Goal: Task Accomplishment & Management: Complete application form

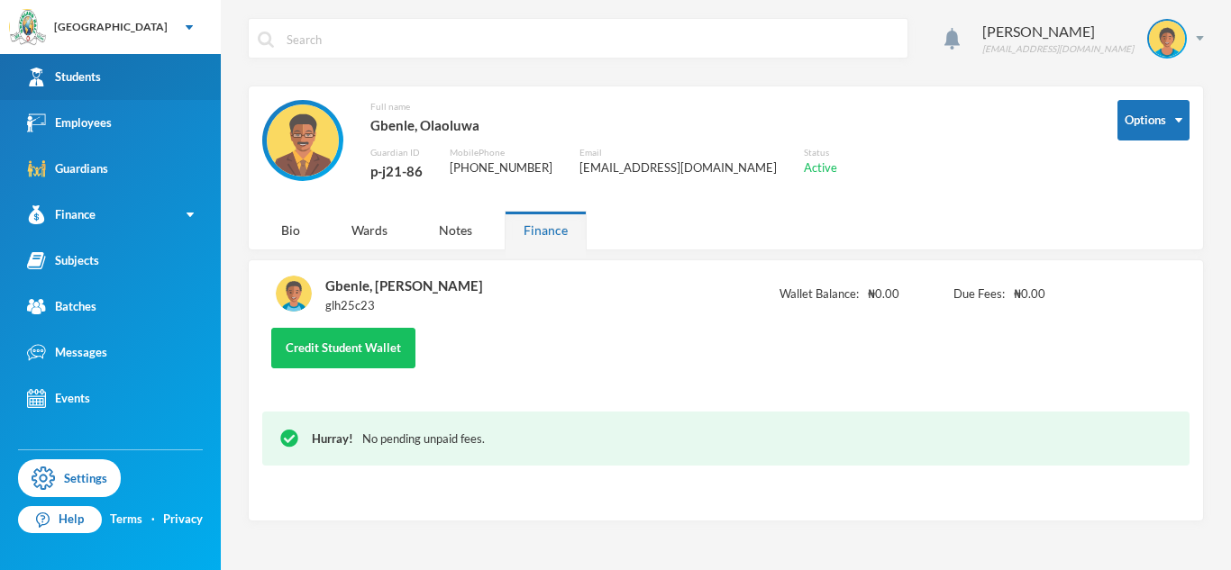
click at [112, 77] on link "Students" at bounding box center [110, 77] width 221 height 46
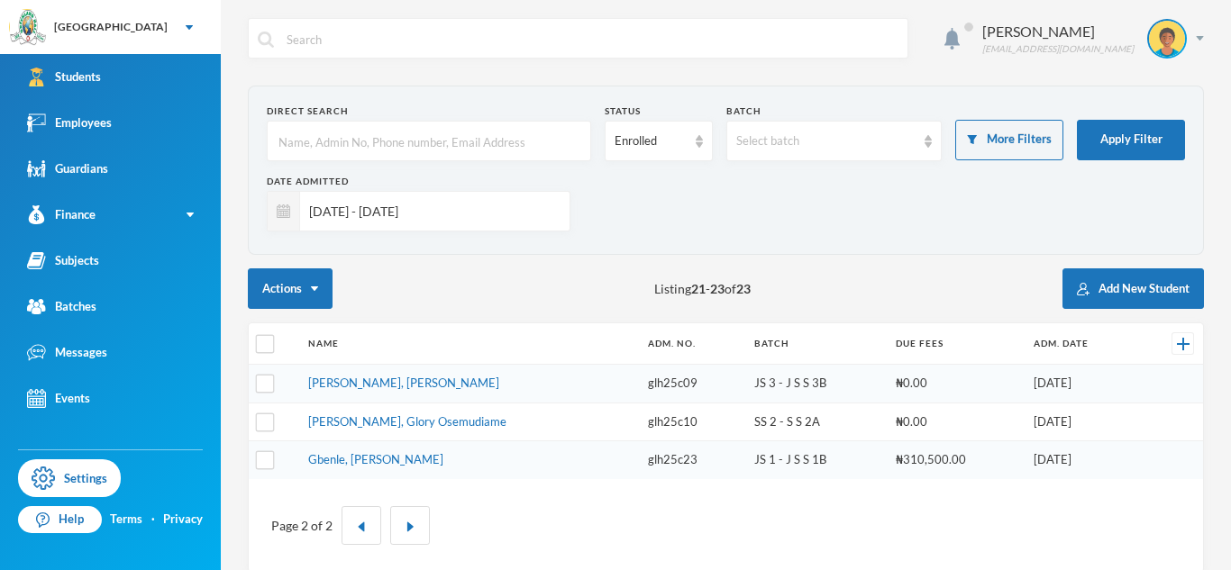
click at [447, 214] on input "[DATE] - [DATE]" at bounding box center [430, 211] width 260 height 41
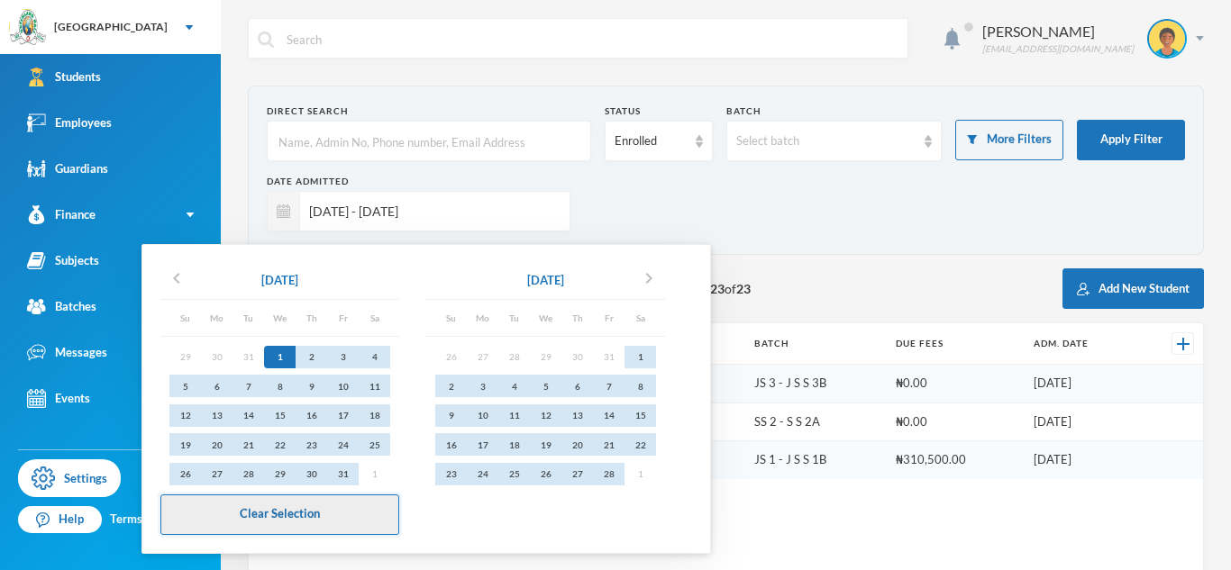
click at [341, 519] on button "Clear Selection" at bounding box center [279, 515] width 239 height 41
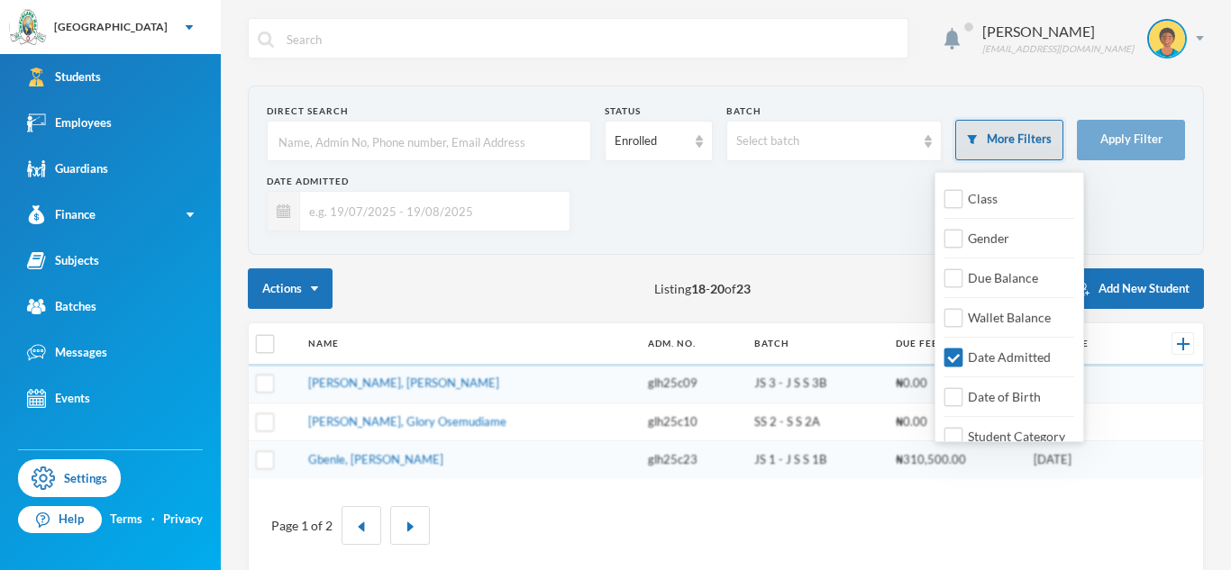
click at [1027, 157] on button "More Filters" at bounding box center [1009, 140] width 108 height 41
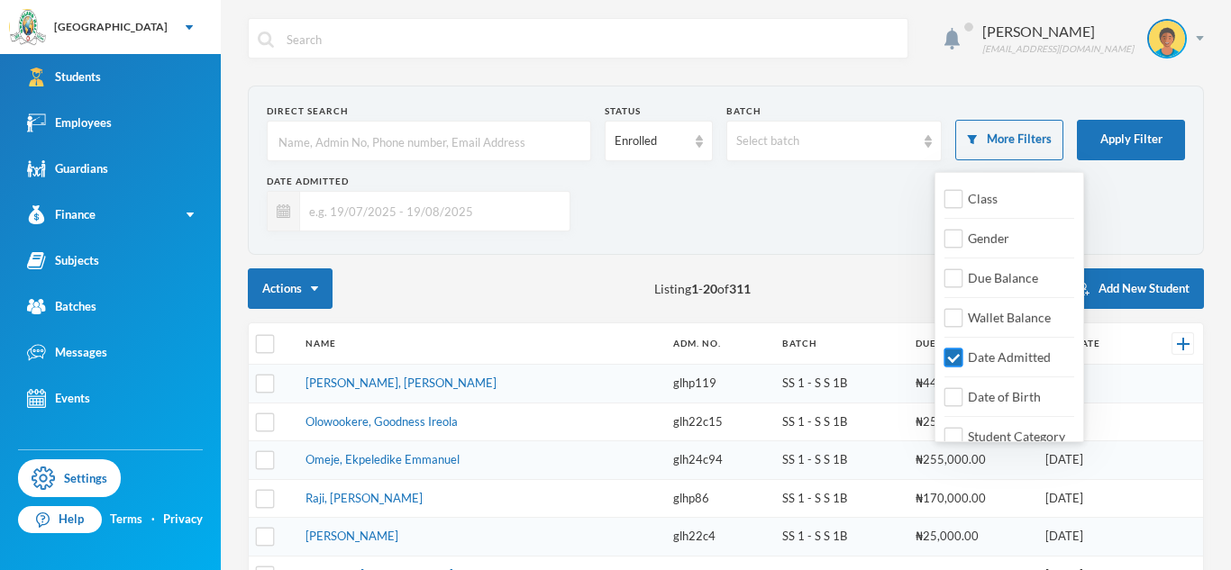
click at [954, 361] on input "Date Admitted" at bounding box center [953, 358] width 19 height 19
checkbox input "false"
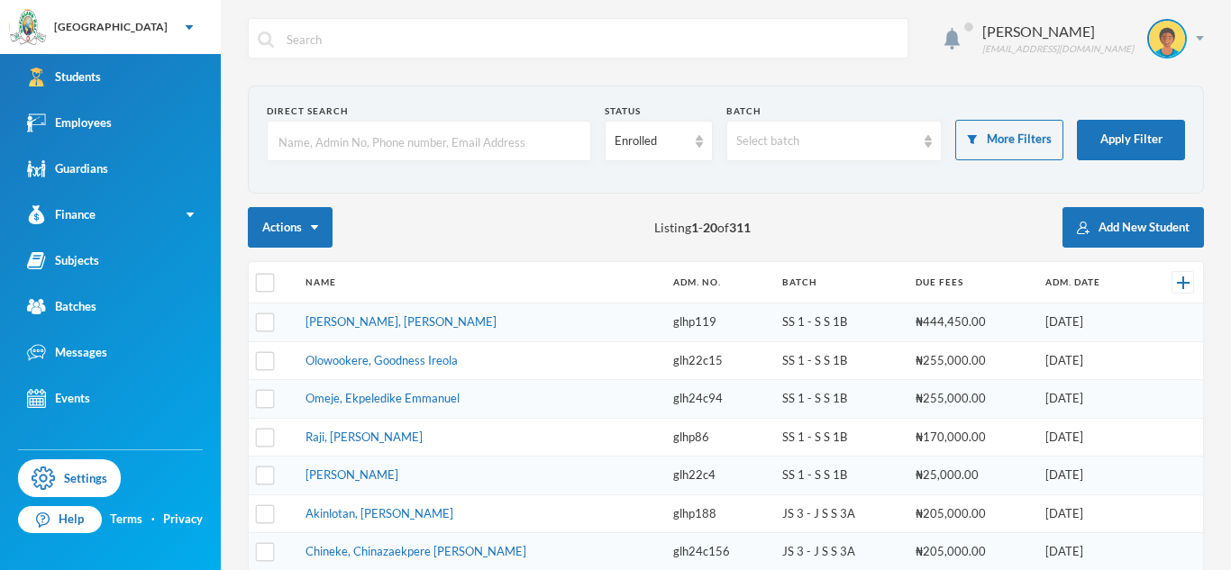
click at [766, 220] on div "Actions Listing 1 - 20 of 311 Add New Student" at bounding box center [726, 227] width 956 height 41
click at [1159, 240] on button "Add New Student" at bounding box center [1132, 227] width 141 height 41
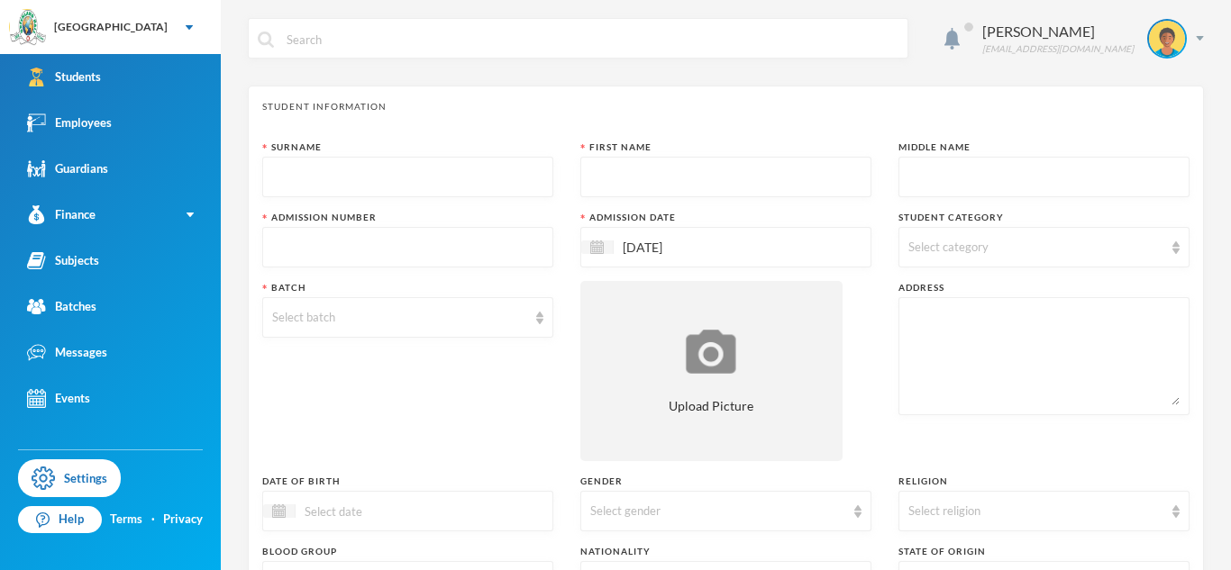
click at [447, 247] on input "text" at bounding box center [407, 248] width 271 height 41
type input "glh25e24"
click at [425, 182] on input "text" at bounding box center [407, 178] width 271 height 41
type input "[PERSON_NAME]"
click at [629, 183] on input "text" at bounding box center [725, 178] width 271 height 41
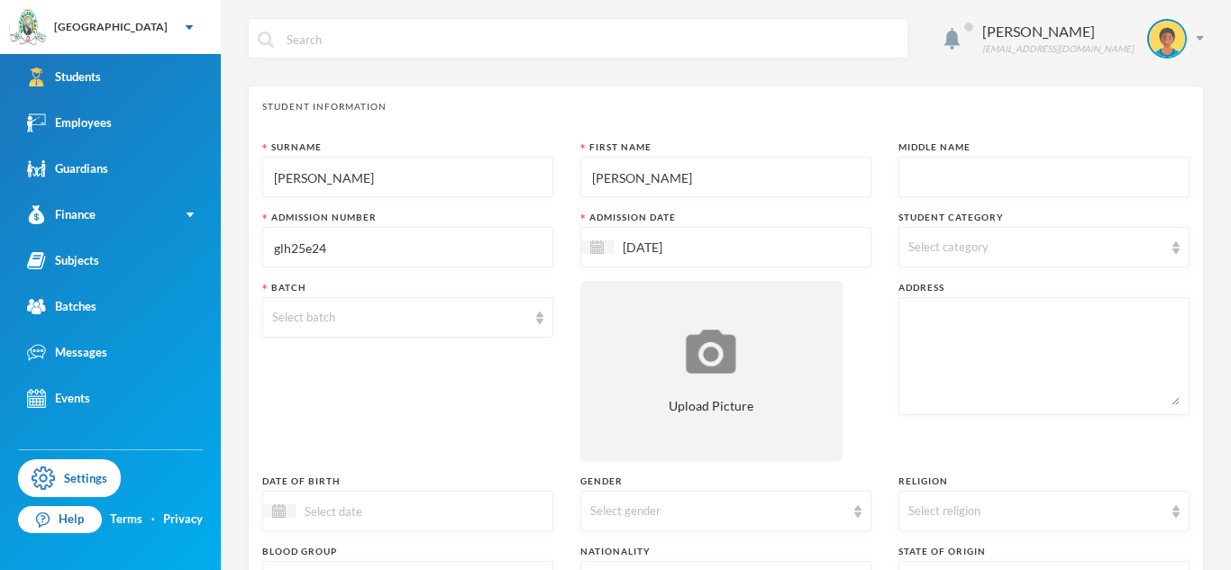
type input "[PERSON_NAME]"
click at [1024, 190] on input "text" at bounding box center [1043, 178] width 271 height 41
type input "Iremide"
click at [1050, 244] on div "Select category" at bounding box center [1035, 248] width 255 height 18
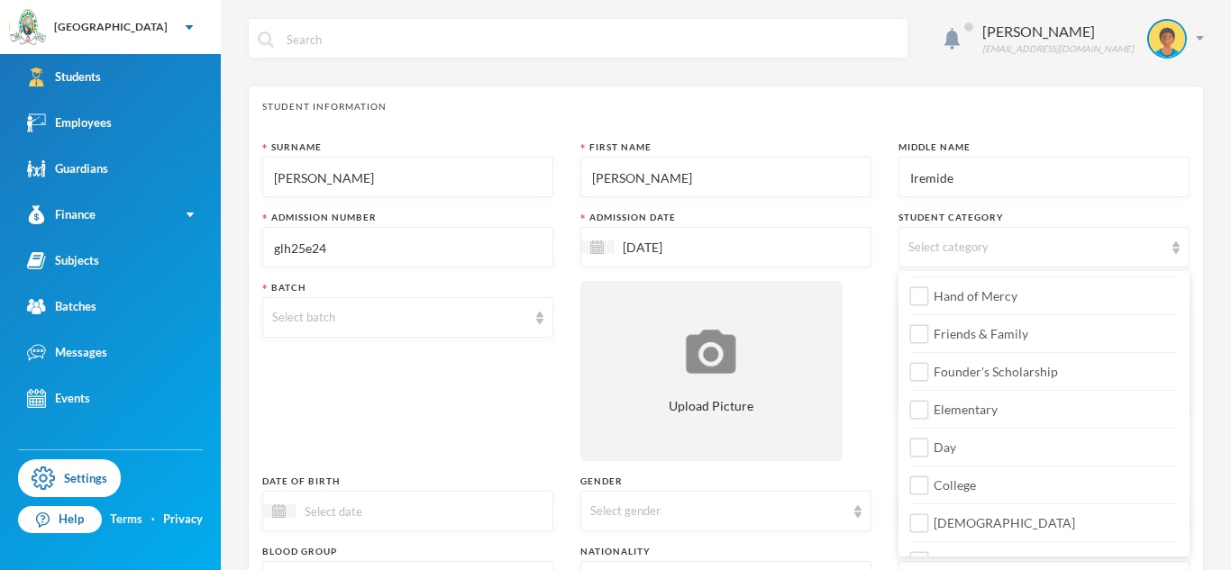
scroll to position [213, 0]
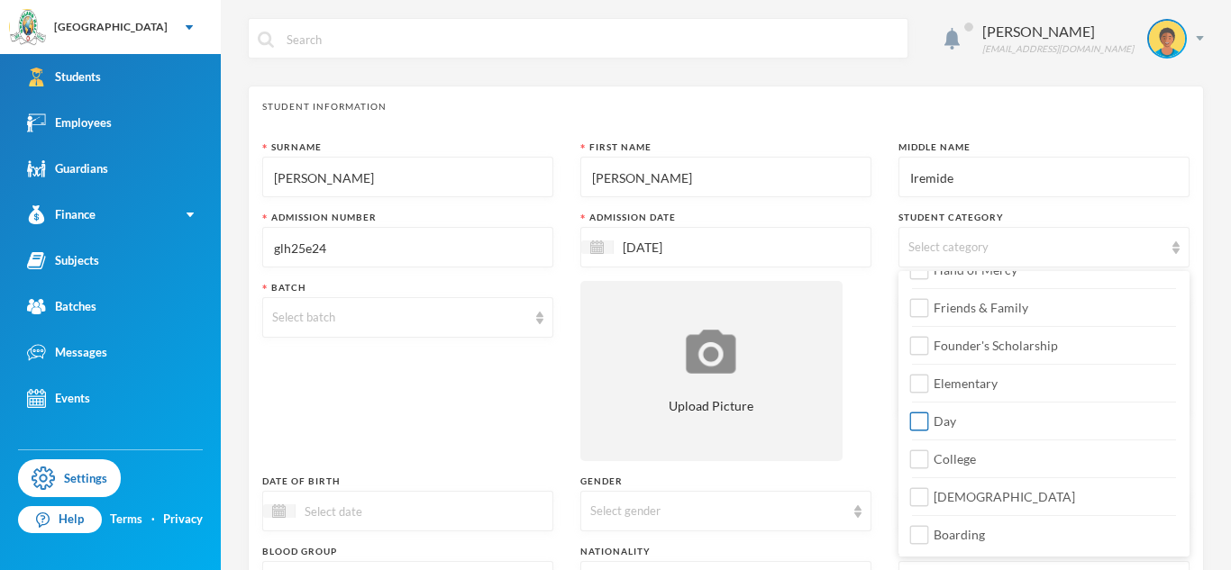
click at [958, 429] on label "Day" at bounding box center [1044, 416] width 264 height 29
click at [929, 429] on input "Day" at bounding box center [919, 422] width 19 height 19
checkbox input "true"
click at [1029, 365] on label "Elementary" at bounding box center [1044, 378] width 264 height 29
click at [929, 375] on input "Elementary" at bounding box center [919, 384] width 19 height 19
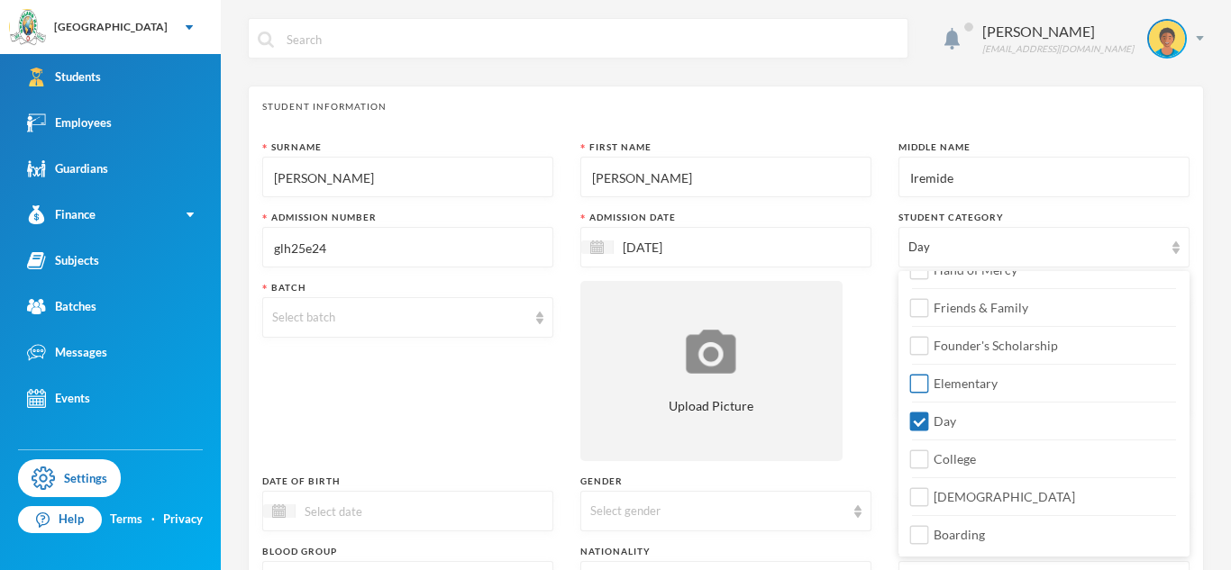
checkbox input "true"
click at [959, 500] on span "[DEMOGRAPHIC_DATA]" at bounding box center [1004, 496] width 156 height 15
click at [929, 500] on input "[DEMOGRAPHIC_DATA]" at bounding box center [919, 497] width 19 height 19
checkbox input "true"
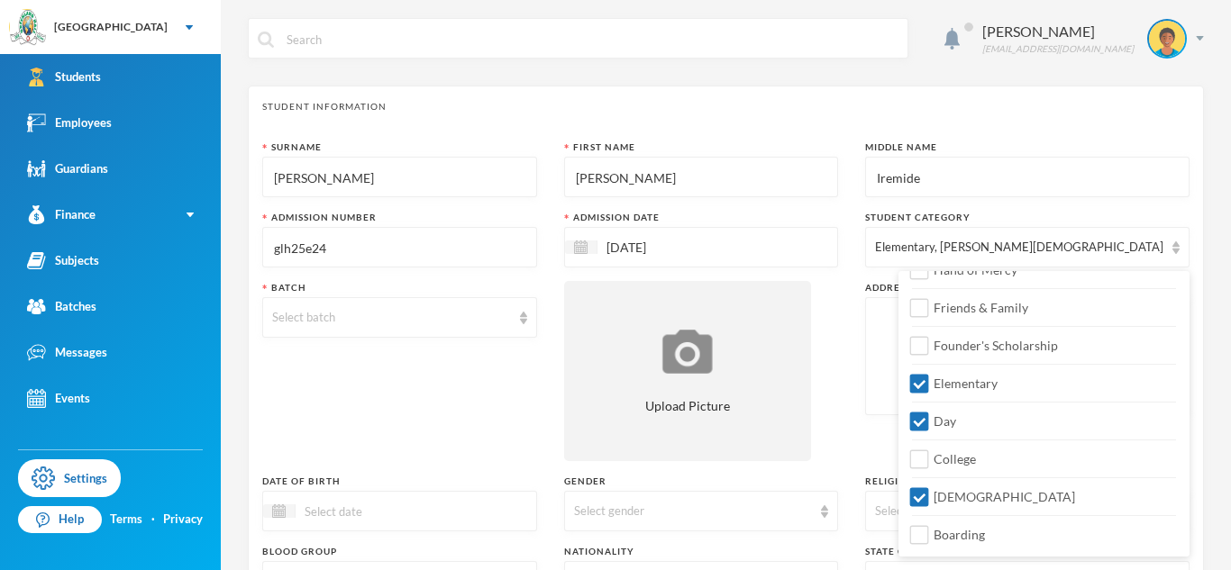
click at [345, 376] on div "Batch Select batch" at bounding box center [399, 371] width 275 height 180
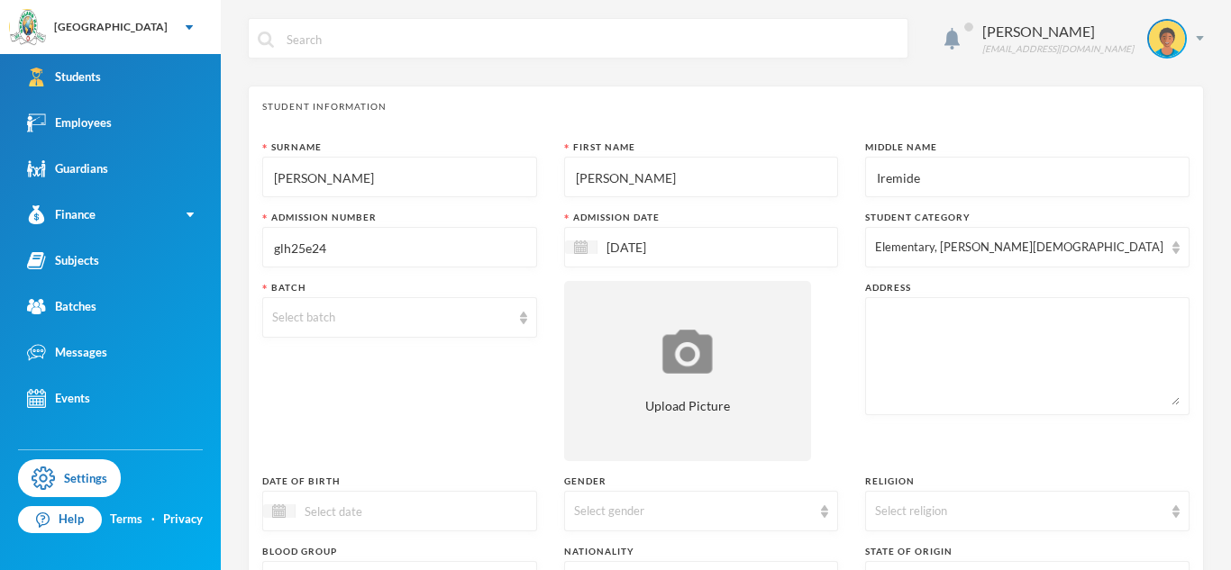
click at [410, 343] on div "Batch Select batch" at bounding box center [399, 371] width 275 height 180
click at [471, 323] on div "Select batch" at bounding box center [391, 318] width 239 height 18
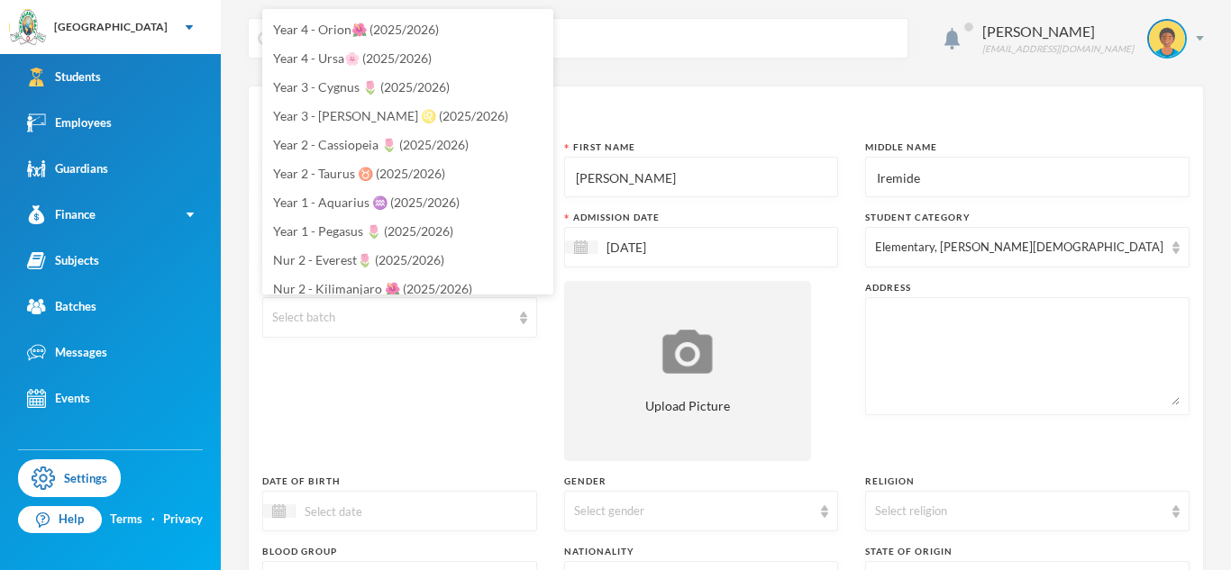
scroll to position [558, 0]
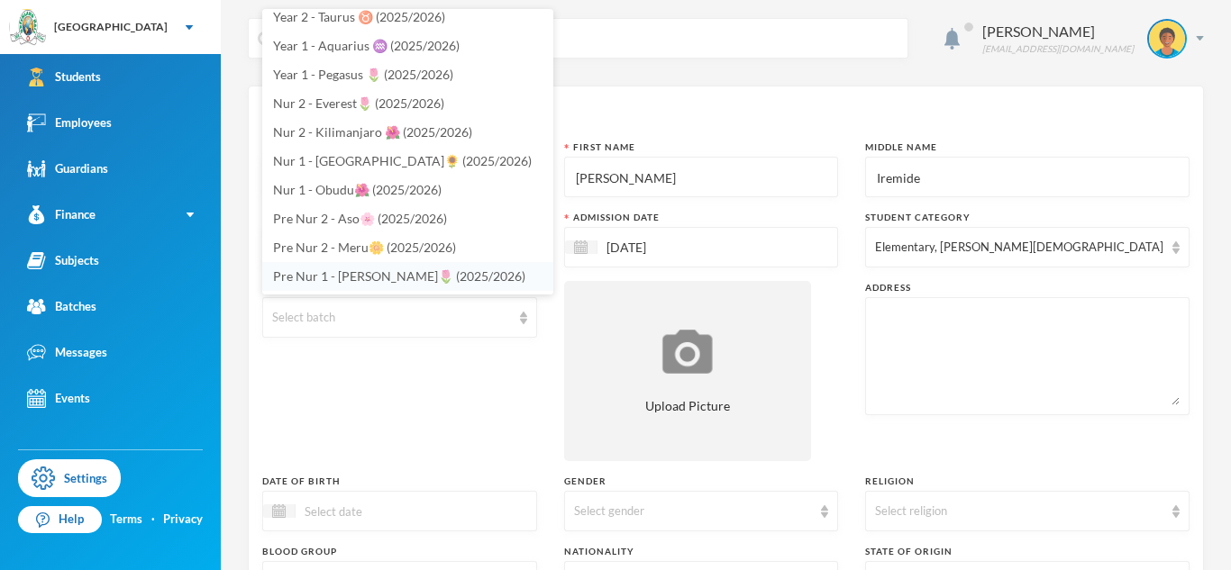
click at [365, 272] on span "Pre Nur 1 - [PERSON_NAME]🌷 (2025/2026)" at bounding box center [399, 275] width 252 height 15
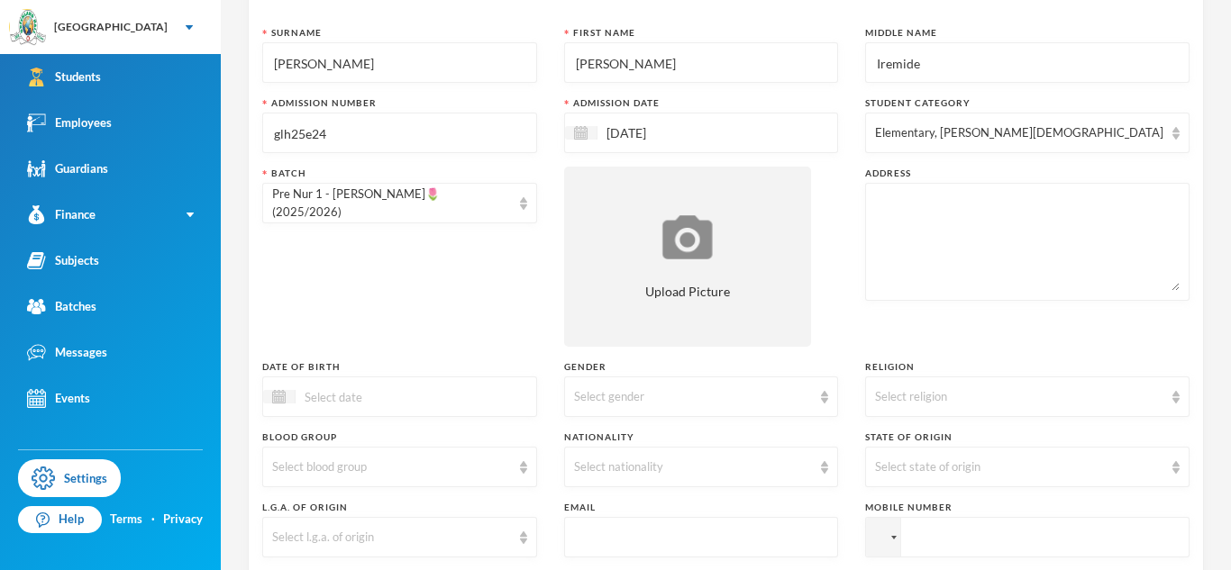
scroll to position [132, 0]
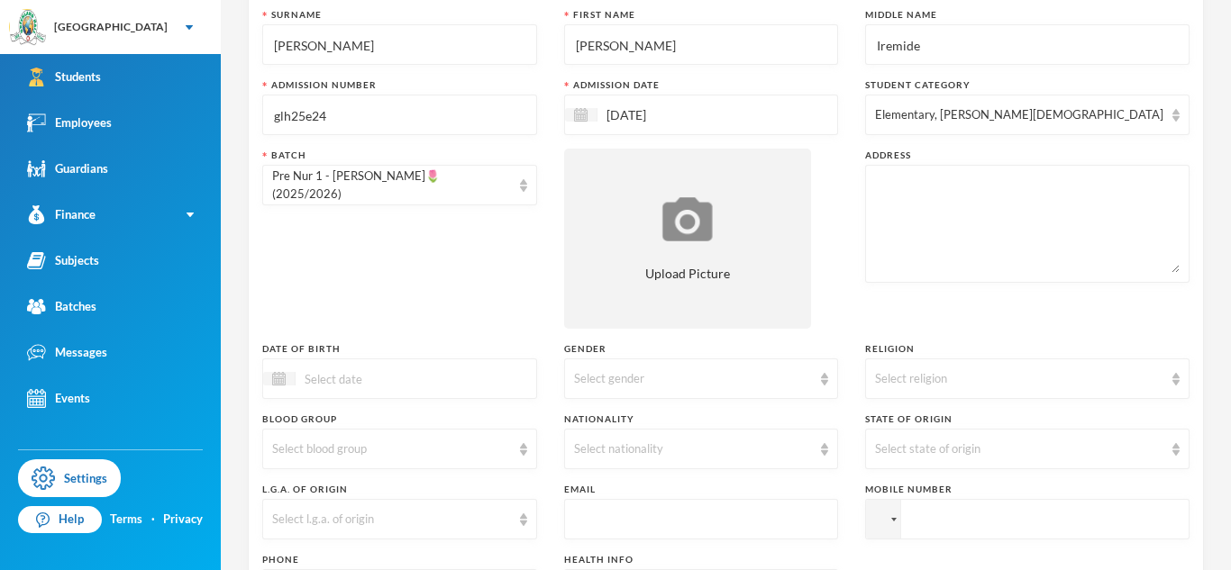
click at [362, 377] on input at bounding box center [371, 378] width 151 height 21
click at [319, 423] on div "[DATE]" at bounding box center [375, 425] width 182 height 23
click at [456, 429] on span "Next Month" at bounding box center [457, 424] width 16 height 16
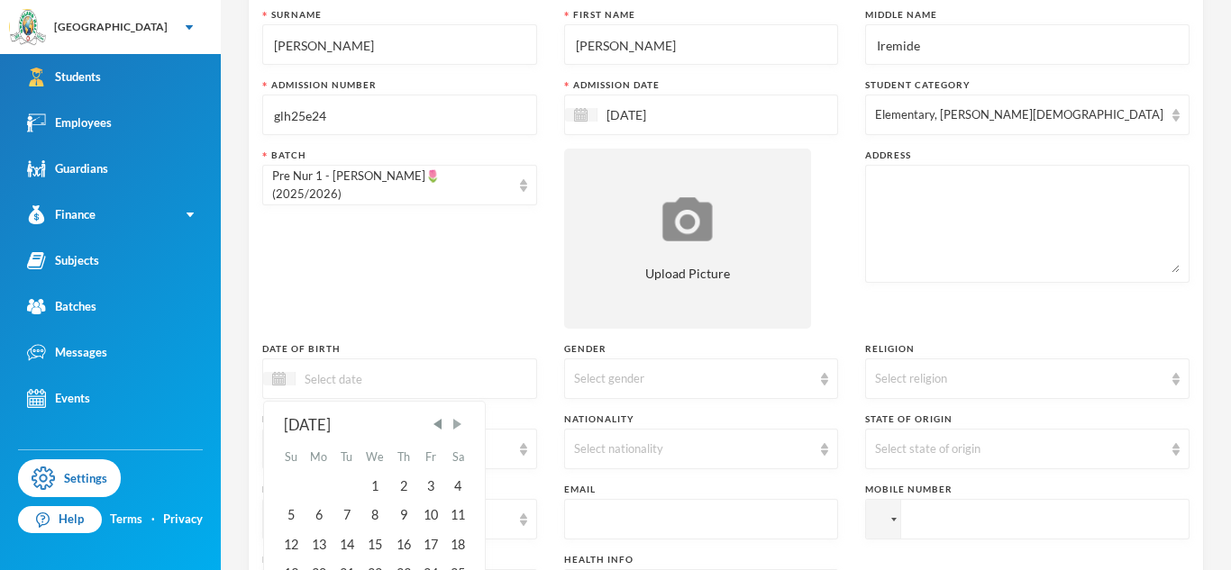
click at [456, 429] on span "Next Month" at bounding box center [457, 424] width 16 height 16
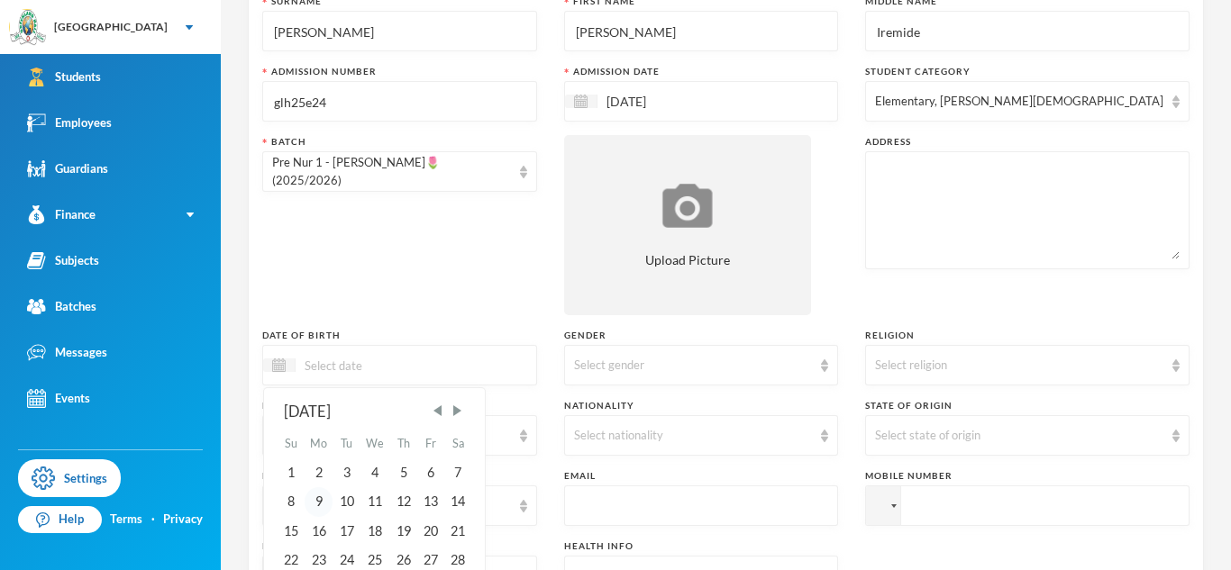
scroll to position [147, 0]
click at [313, 527] on div "16" at bounding box center [319, 530] width 29 height 29
click at [350, 359] on input "16/02/02023" at bounding box center [371, 364] width 151 height 21
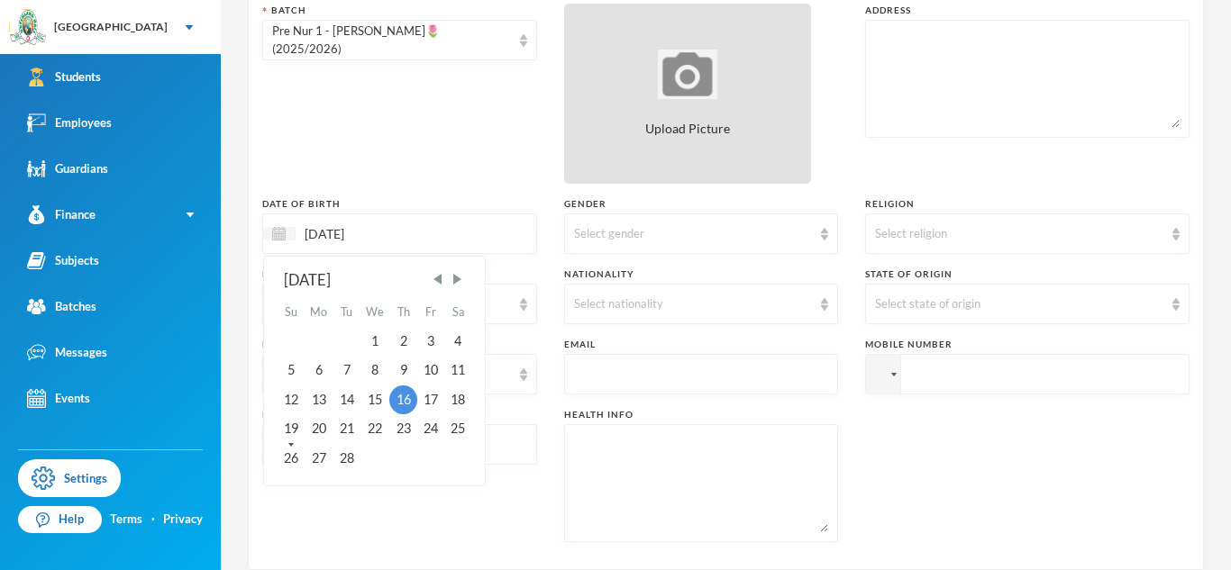
scroll to position [292, 0]
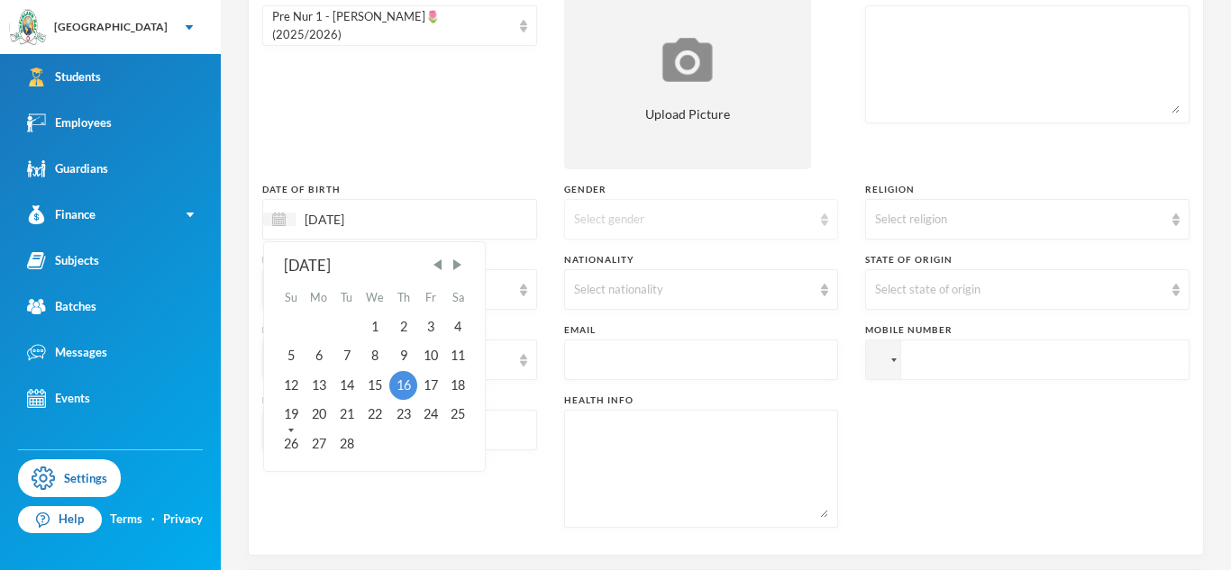
type input "[DATE]"
click at [618, 199] on div "Select gender" at bounding box center [701, 219] width 275 height 41
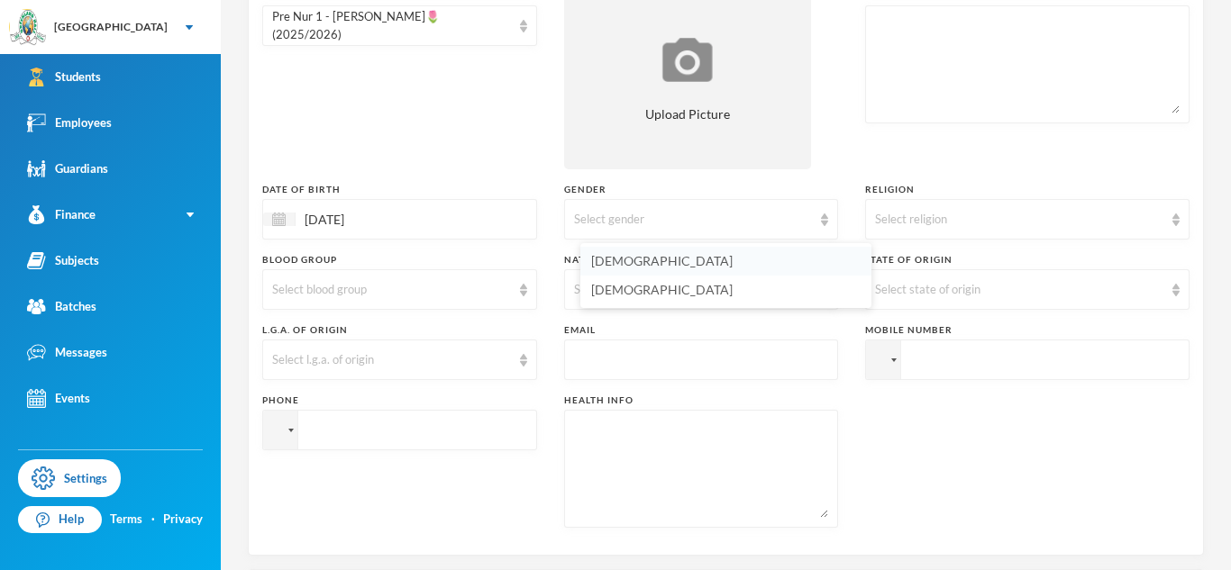
click at [616, 257] on span "[DEMOGRAPHIC_DATA]" at bounding box center [661, 260] width 141 height 15
click at [634, 289] on div "Select nationality" at bounding box center [693, 290] width 239 height 18
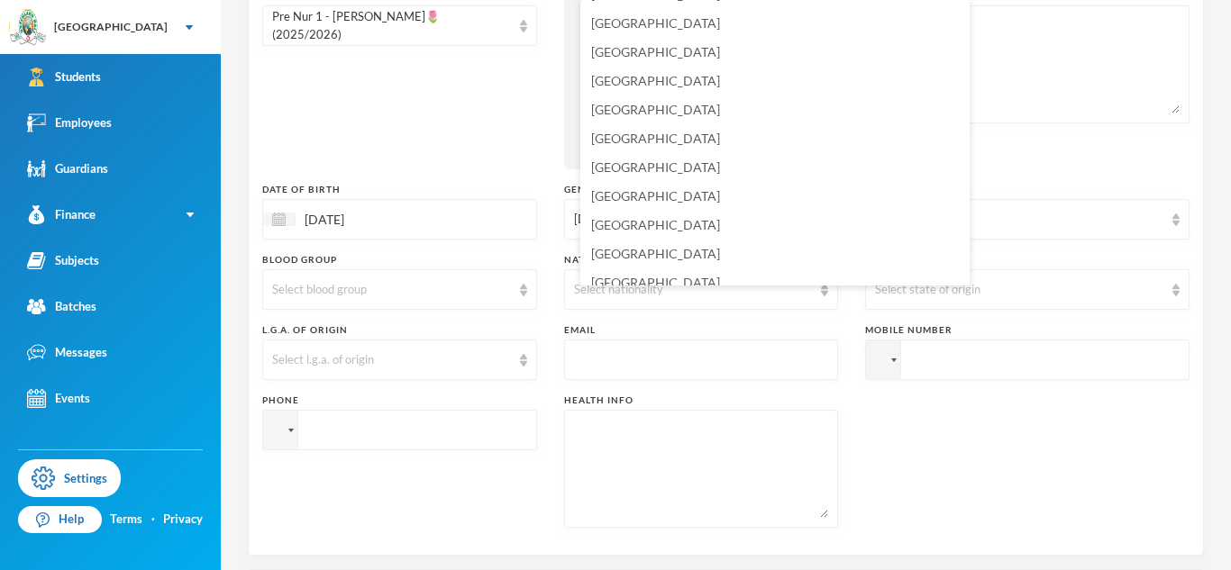
scroll to position [4380, 0]
click at [639, 217] on li "[GEOGRAPHIC_DATA]" at bounding box center [774, 221] width 389 height 29
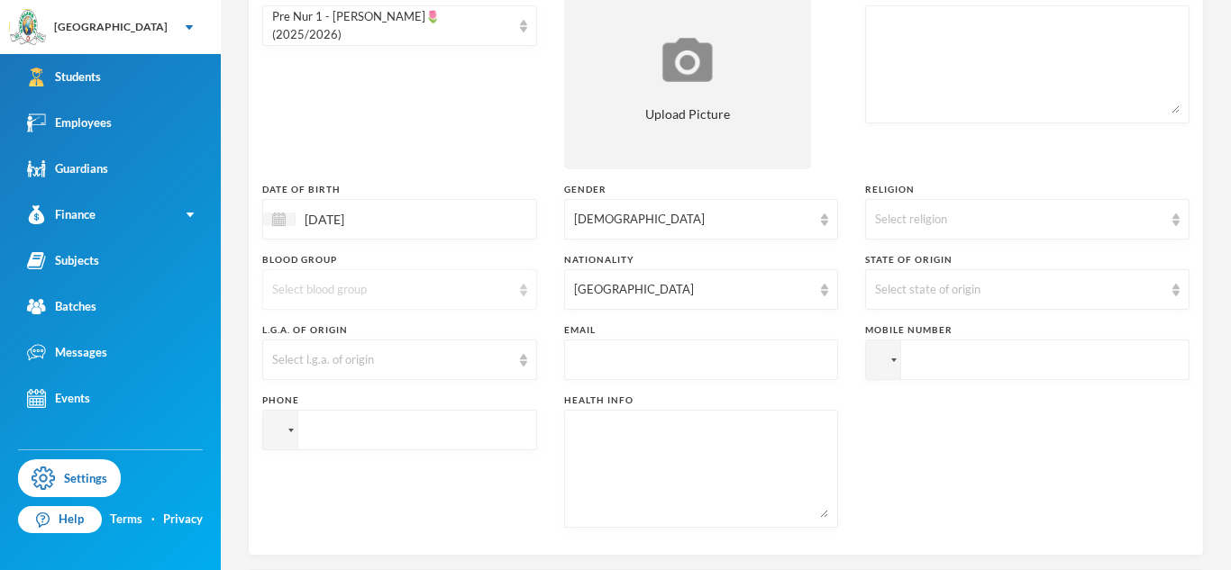
click at [468, 287] on div "Select blood group" at bounding box center [391, 290] width 239 height 18
click at [401, 500] on li "O+" at bounding box center [407, 504] width 291 height 29
click at [504, 352] on div "Select l.g.a. of origin" at bounding box center [391, 360] width 239 height 18
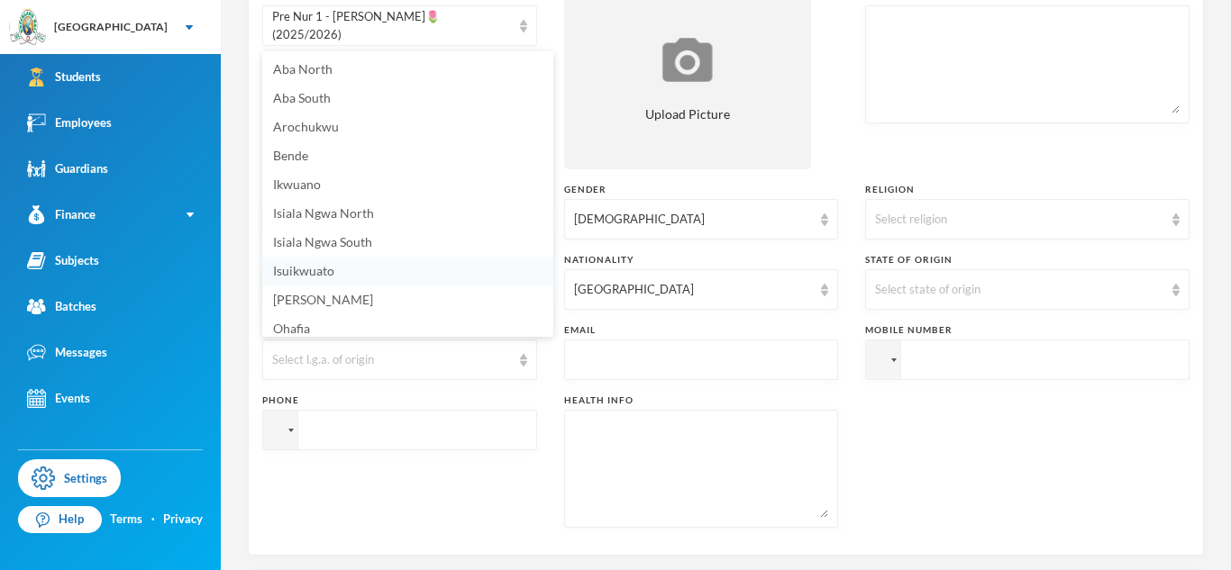
scroll to position [6, 0]
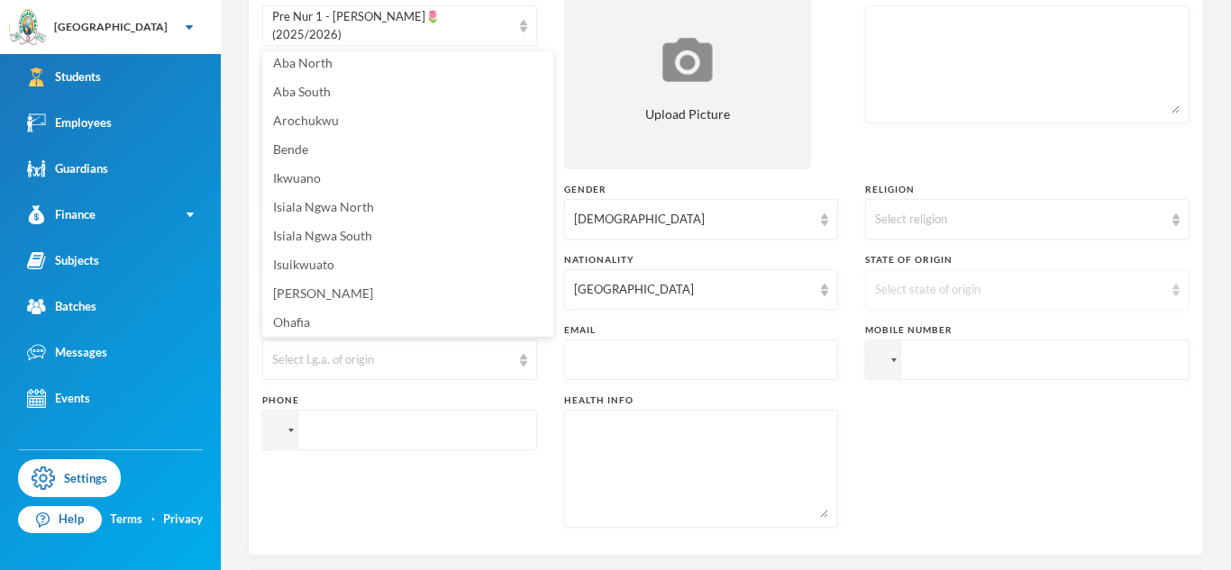
click at [978, 287] on div "Select state of origin" at bounding box center [1019, 290] width 288 height 18
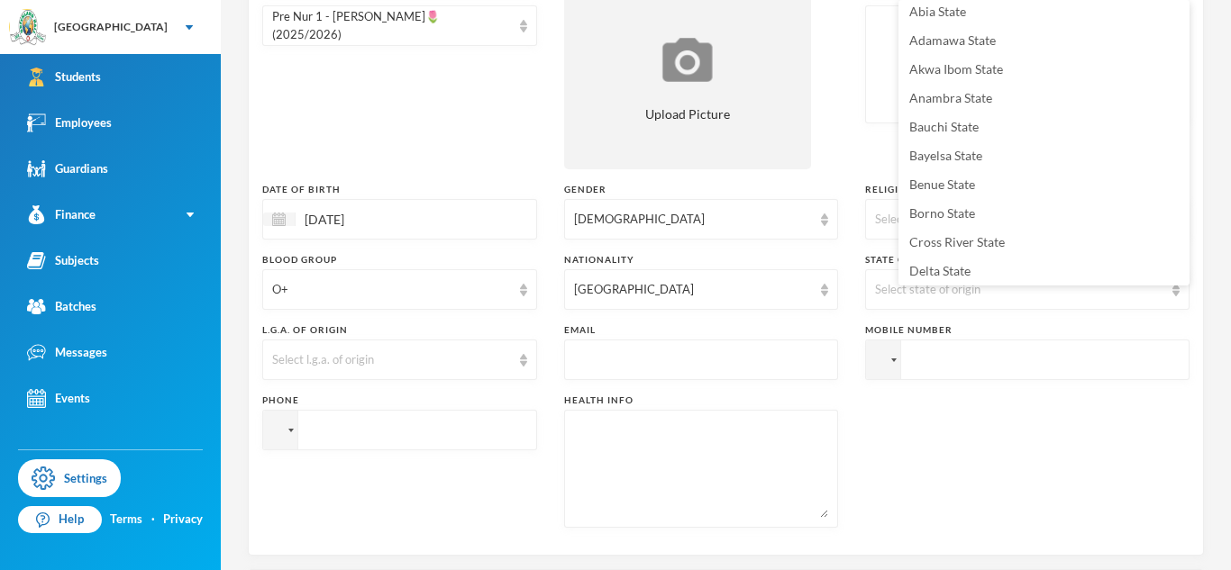
click at [971, 386] on div "Surname [PERSON_NAME] First Name [PERSON_NAME] Middle Name Iremide Admission Nu…" at bounding box center [725, 195] width 927 height 693
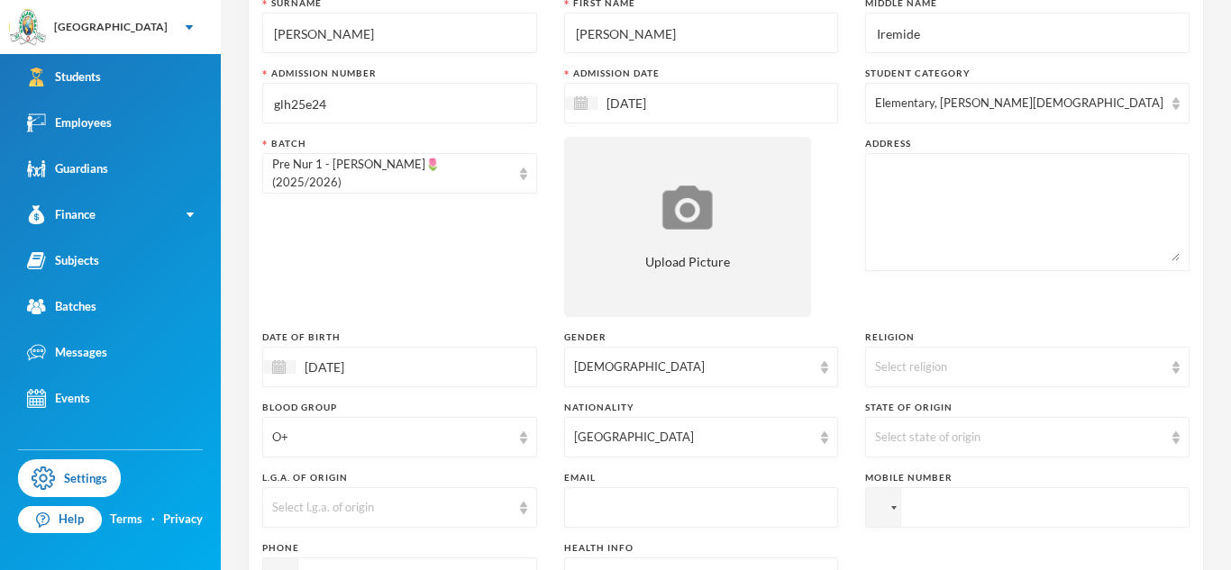
scroll to position [93, 0]
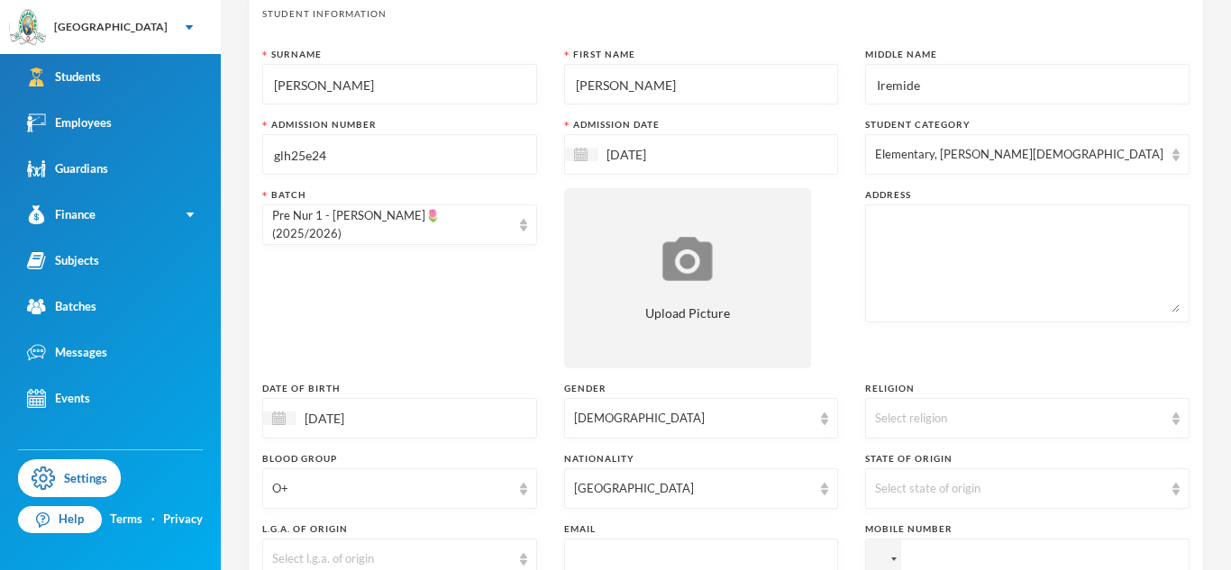
click at [944, 238] on textarea at bounding box center [1027, 263] width 305 height 98
paste textarea "5, [PERSON_NAME] close, [PERSON_NAME], Ogun state"
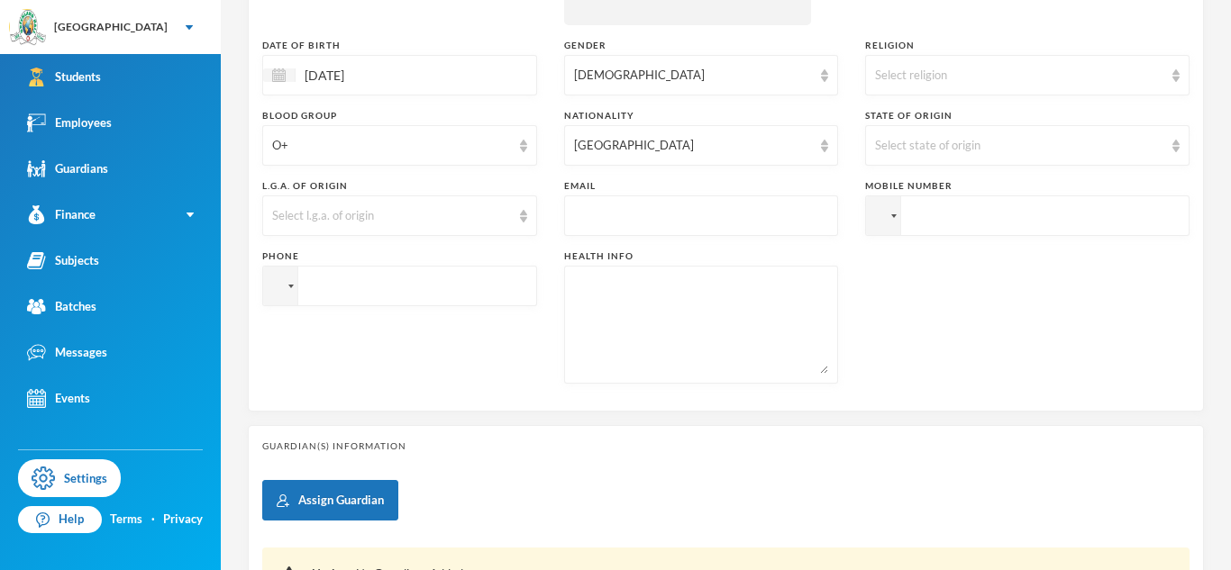
scroll to position [441, 0]
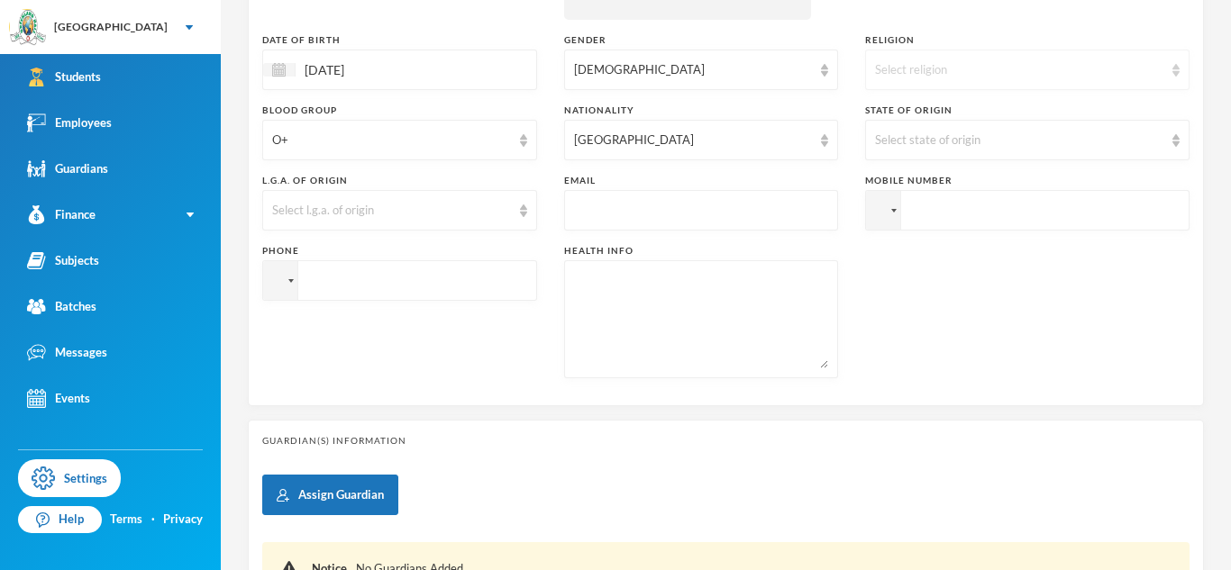
type textarea "5, [PERSON_NAME] close, [PERSON_NAME], Ogun state"
click at [921, 86] on div "Select religion" at bounding box center [1027, 70] width 324 height 41
click at [929, 116] on span "[DEMOGRAPHIC_DATA]" at bounding box center [979, 111] width 141 height 15
click at [1074, 212] on input "tel" at bounding box center [1027, 210] width 324 height 41
paste input "09168517953"
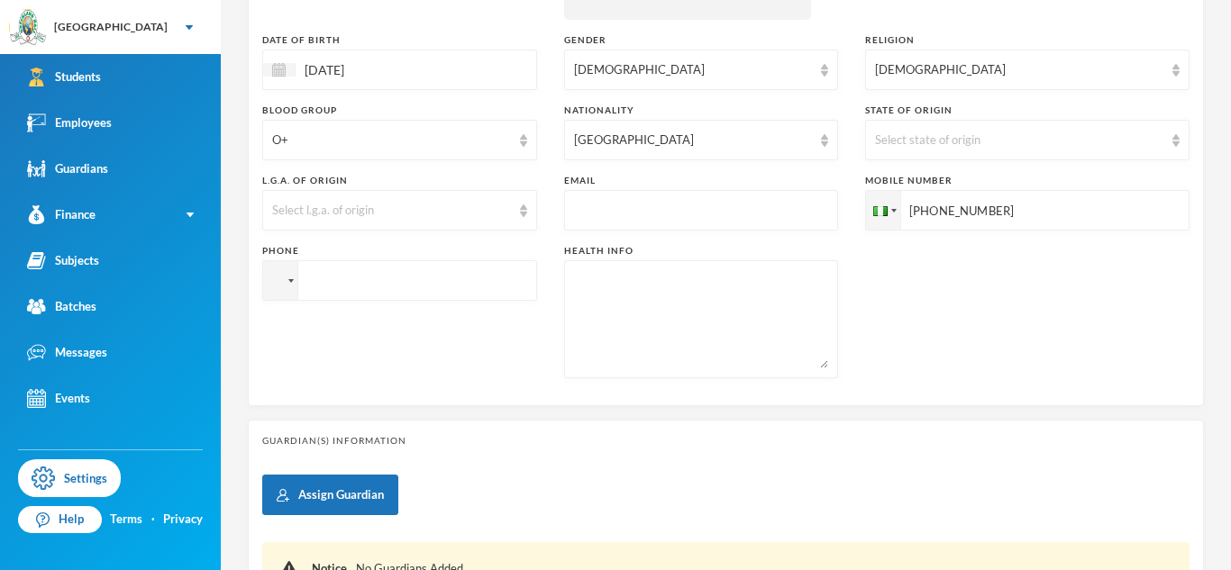
click at [975, 213] on input "[PHONE_NUMBER]" at bounding box center [1027, 210] width 324 height 41
type input "[PHONE_NUMBER]"
click at [865, 231] on input "tel" at bounding box center [1027, 210] width 324 height 41
paste input "09168517953"
click at [865, 231] on input "[PHONE_NUMBER]" at bounding box center [1027, 210] width 324 height 41
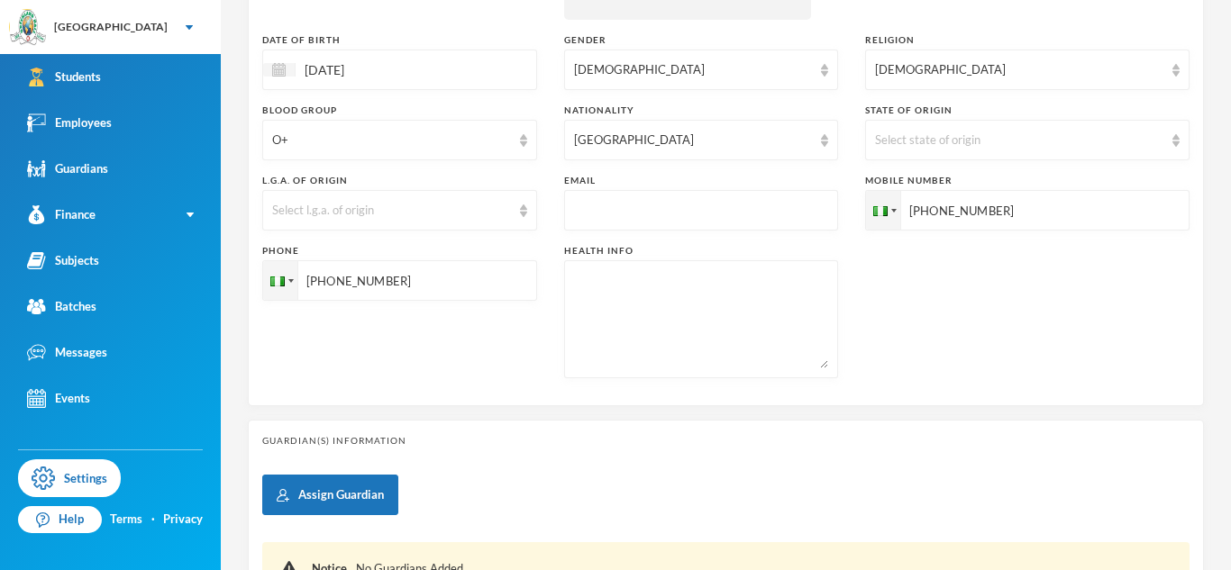
type input "[PHONE_NUMBER]"
click at [766, 297] on textarea at bounding box center [701, 319] width 255 height 98
type textarea "NIL"
click at [717, 218] on input "text" at bounding box center [701, 211] width 255 height 41
paste input "09168517953"
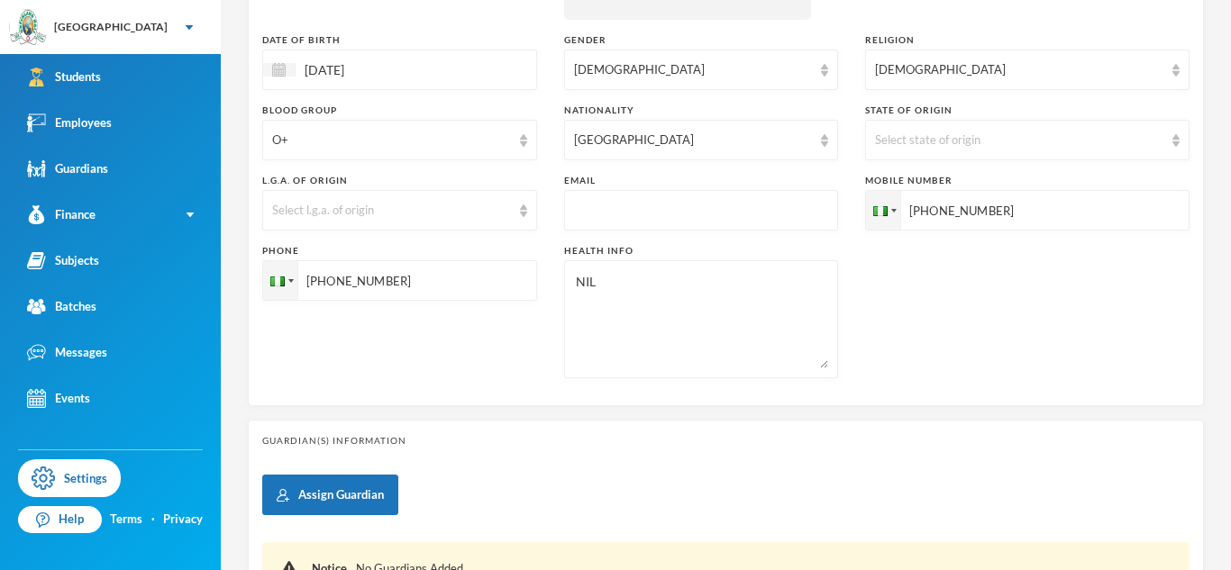
type input "09168517953"
click at [1010, 127] on div "Select state of origin" at bounding box center [1027, 140] width 324 height 41
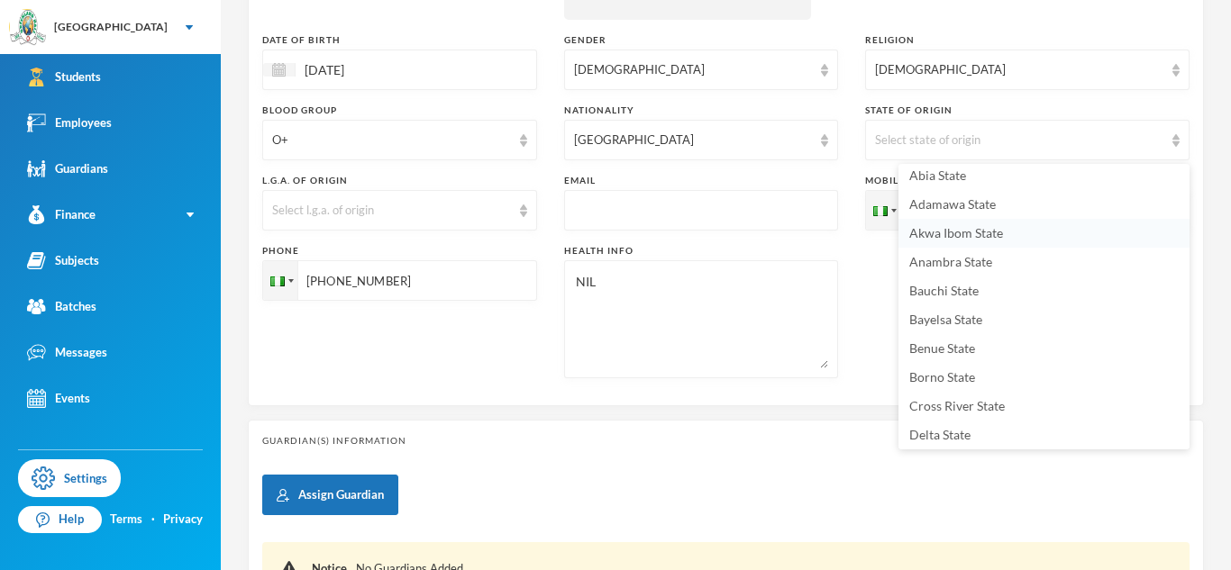
scroll to position [4, 0]
click at [951, 234] on span "Akwa Ibom State" at bounding box center [956, 235] width 94 height 15
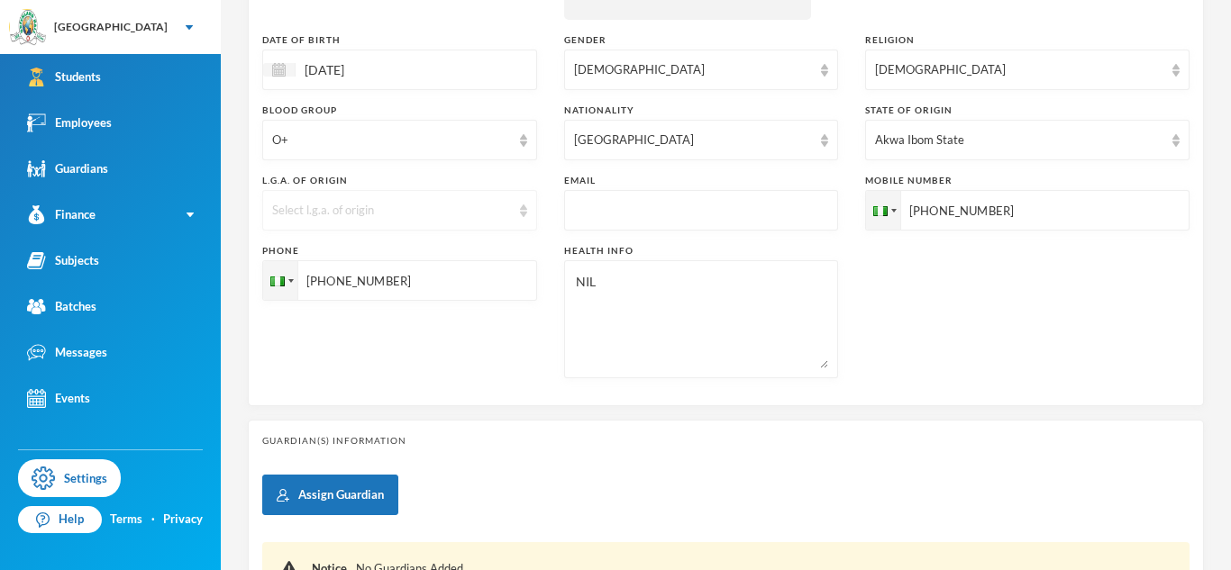
click at [410, 221] on div "Select l.g.a. of origin" at bounding box center [399, 210] width 275 height 41
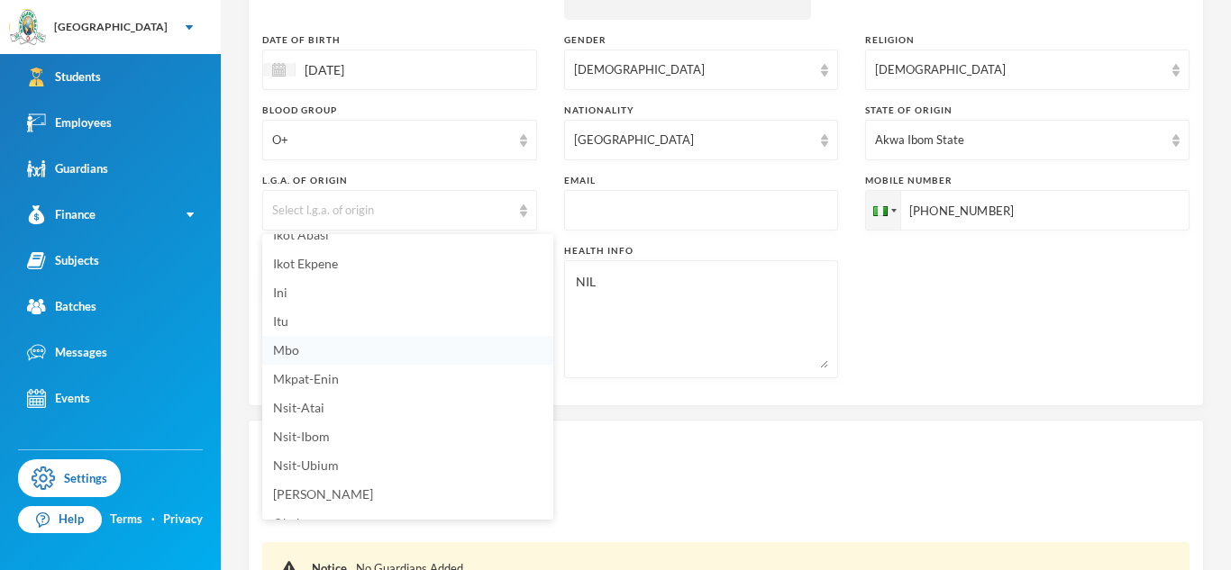
scroll to position [0, 0]
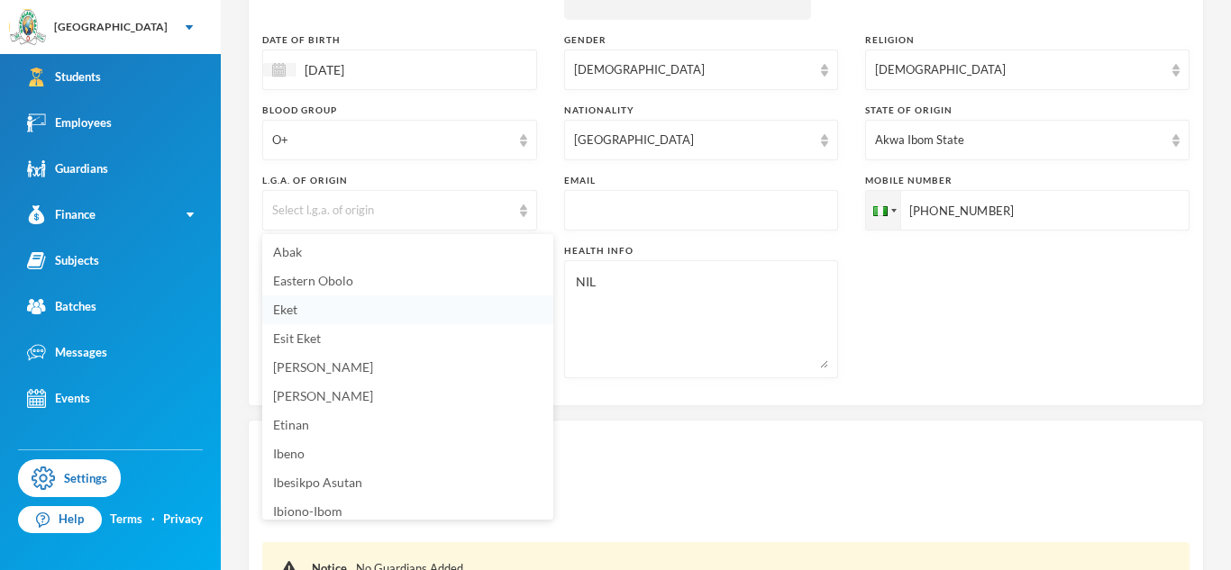
click at [332, 308] on li "Eket" at bounding box center [407, 310] width 291 height 29
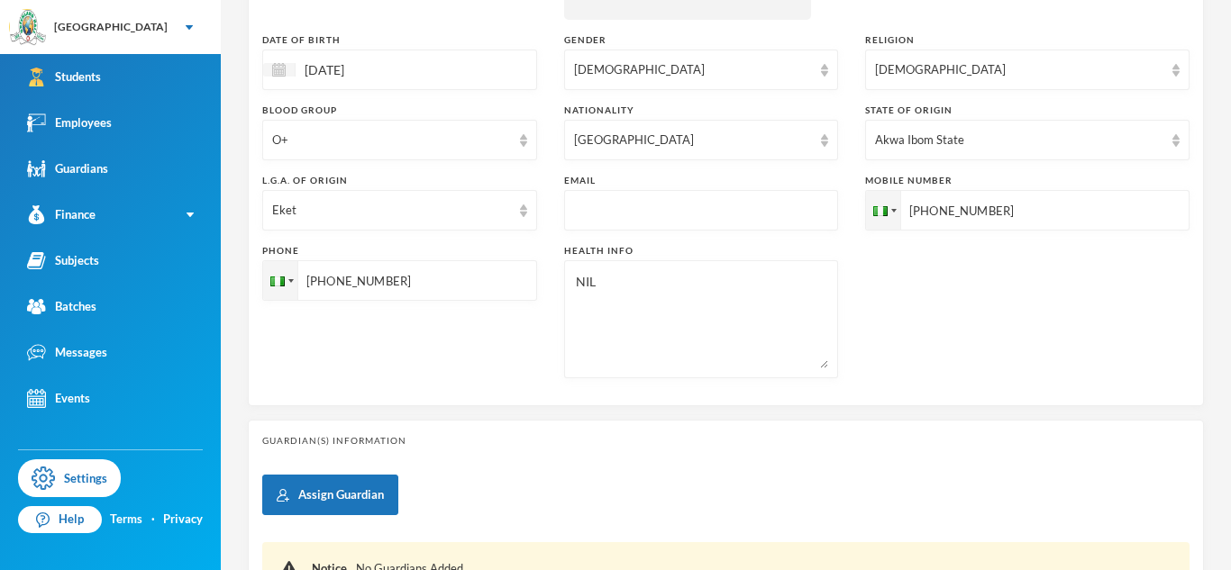
click at [812, 209] on input "text" at bounding box center [701, 211] width 255 height 41
paste input "[EMAIL_ADDRESS][DOMAIN_NAME]"
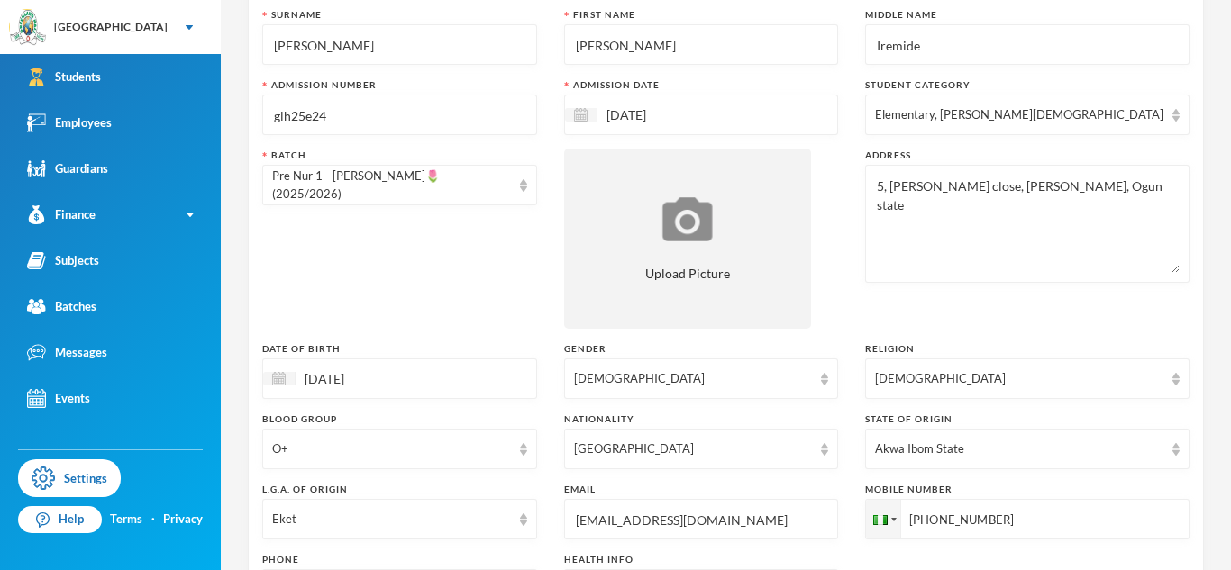
scroll to position [124, 0]
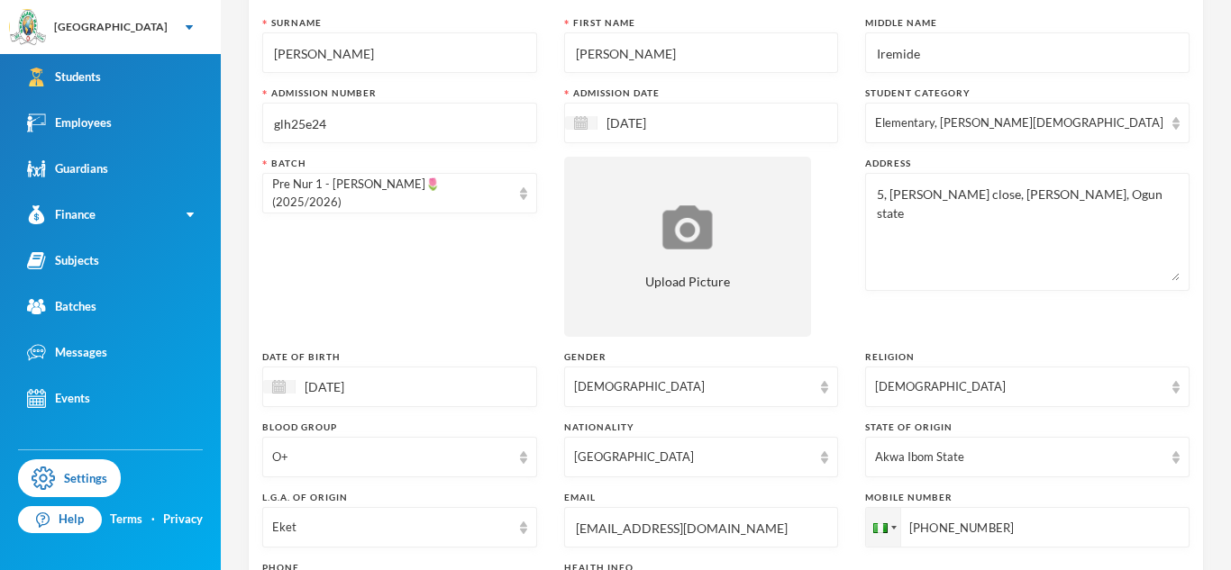
type input "[EMAIL_ADDRESS][DOMAIN_NAME]"
click at [339, 459] on div "O+" at bounding box center [391, 458] width 239 height 18
click at [311, 211] on li "A+" at bounding box center [407, 213] width 291 height 29
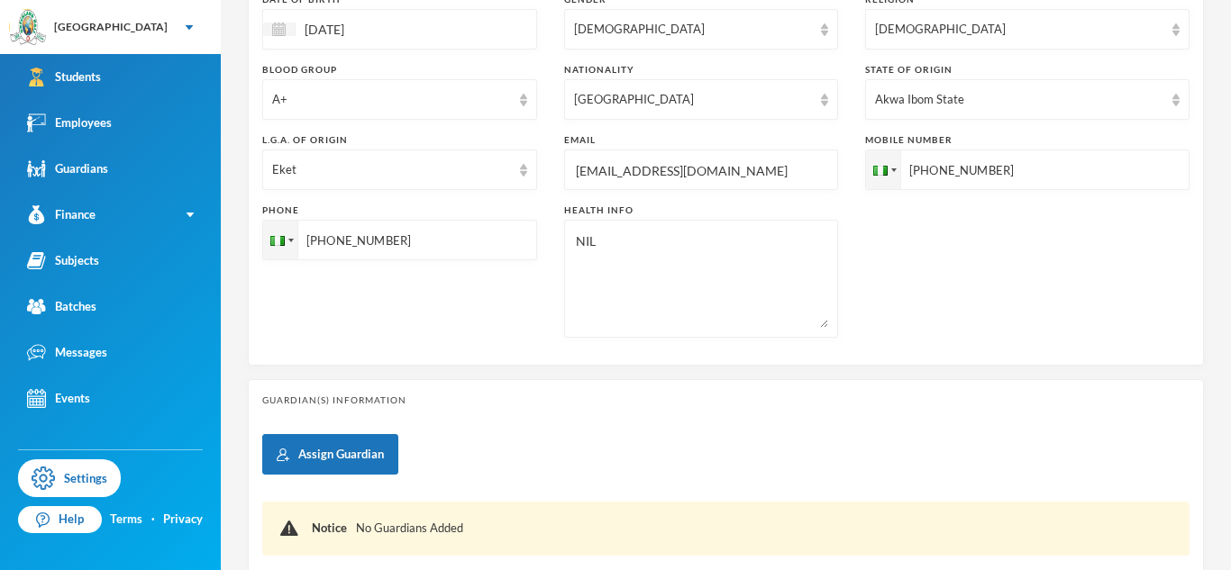
scroll to position [508, 0]
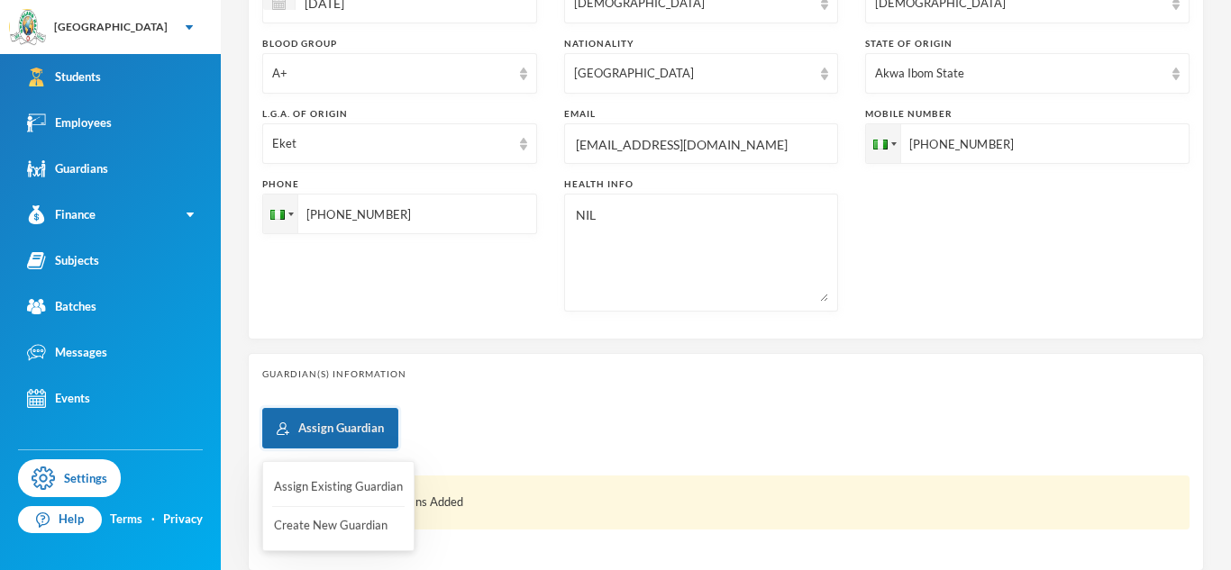
click at [341, 417] on button "Assign Guardian" at bounding box center [330, 428] width 136 height 41
click at [357, 514] on button "Create New Guardian" at bounding box center [338, 526] width 132 height 32
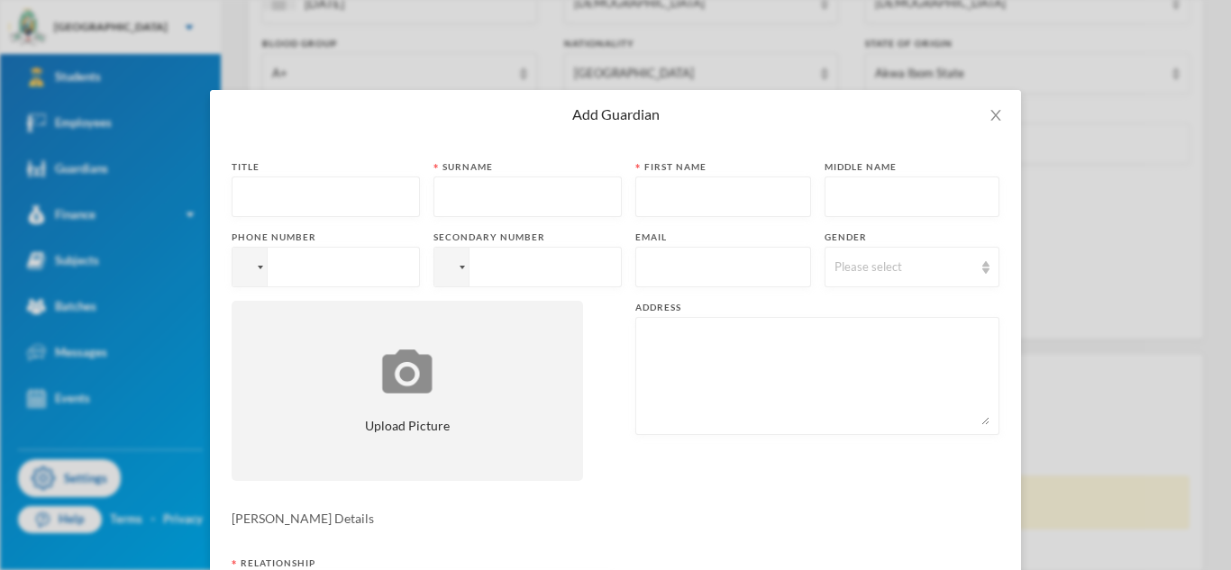
click at [379, 203] on input "text" at bounding box center [325, 197] width 168 height 41
type input "Mr"
click at [601, 205] on input "text" at bounding box center [527, 197] width 168 height 41
type input "[PERSON_NAME]"
click at [734, 194] on input "text" at bounding box center [723, 197] width 156 height 41
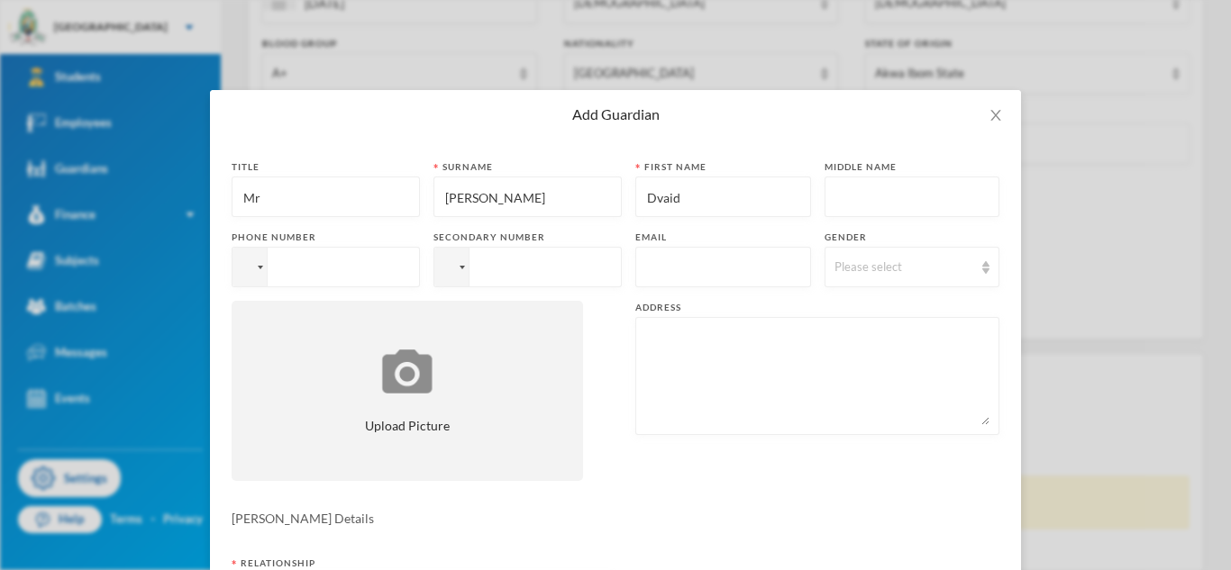
type input "Dvaid"
click at [673, 262] on input "text" at bounding box center [723, 268] width 156 height 41
paste input "[EMAIL_ADDRESS][DOMAIN_NAME]"
type input "[EMAIL_ADDRESS][DOMAIN_NAME]"
click at [855, 270] on div "Please select" at bounding box center [904, 268] width 140 height 18
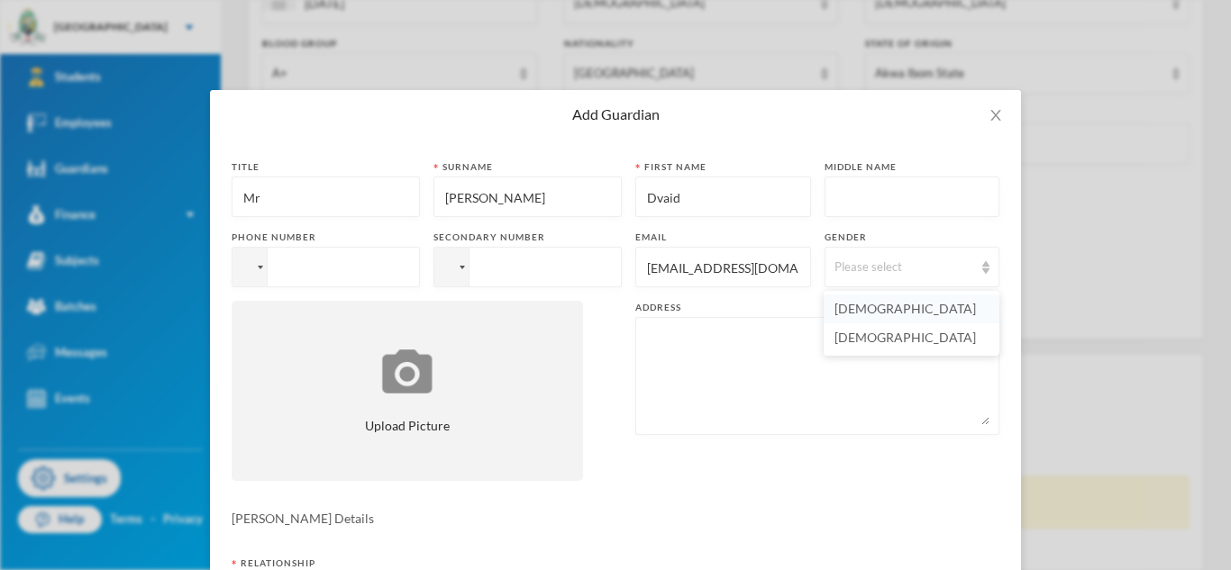
click at [851, 308] on span "[DEMOGRAPHIC_DATA]" at bounding box center [904, 308] width 141 height 15
click at [380, 258] on input "tel" at bounding box center [326, 267] width 188 height 41
paste input "09168517953"
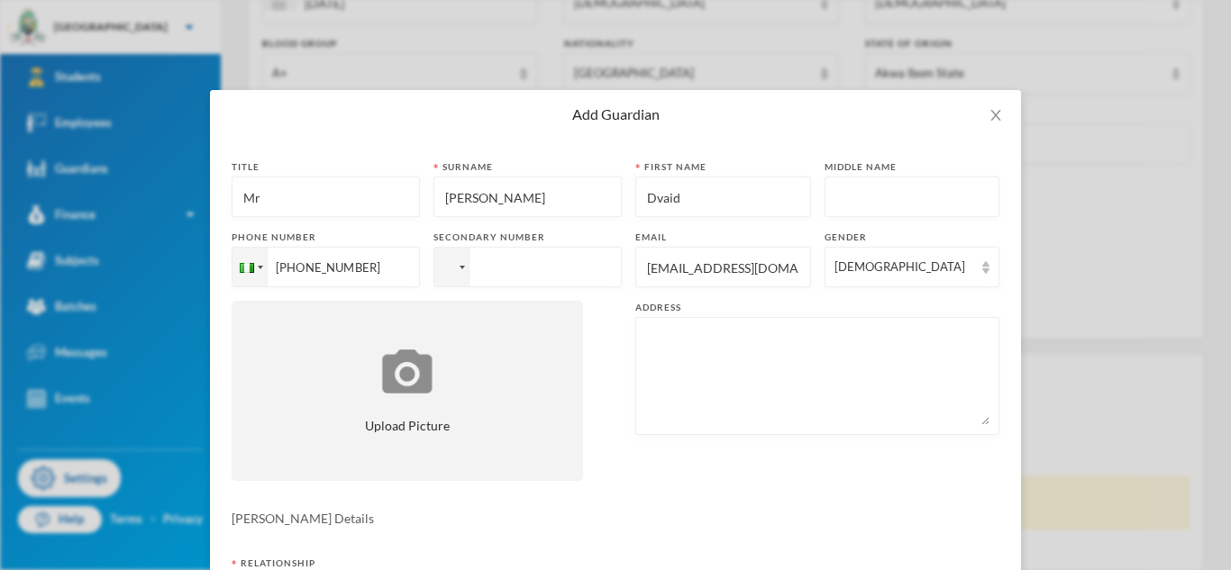
click at [313, 268] on input "[PHONE_NUMBER]" at bounding box center [326, 267] width 188 height 41
type input "[PHONE_NUMBER]"
click at [420, 262] on input "tel" at bounding box center [326, 267] width 188 height 41
paste input "09168517953"
click at [420, 264] on input "[PHONE_NUMBER]" at bounding box center [326, 267] width 188 height 41
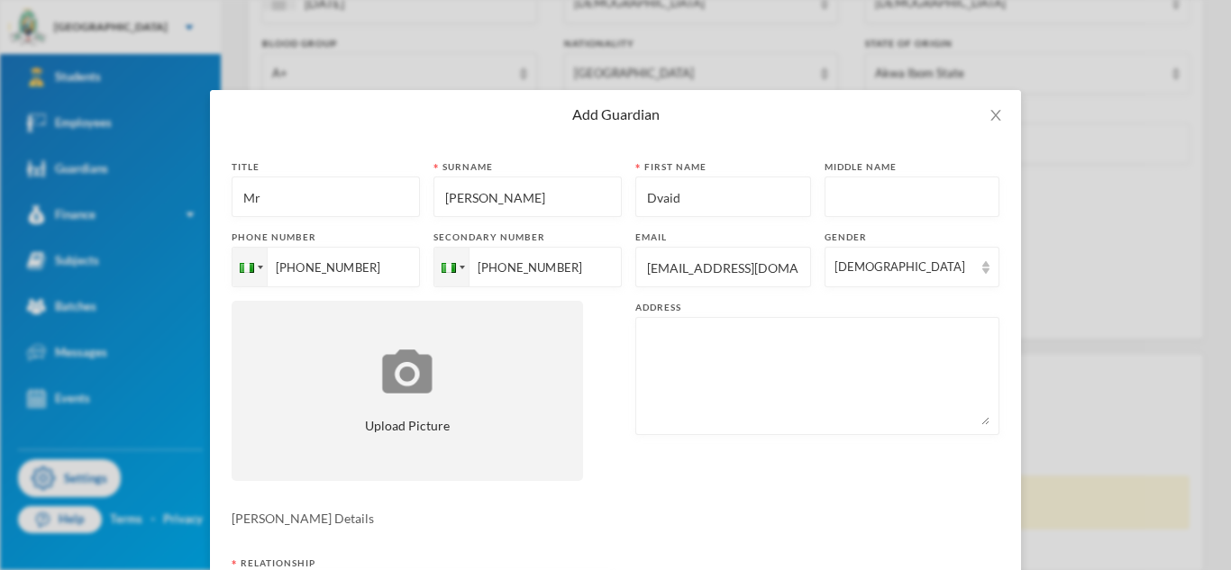
type input "[PHONE_NUMBER]"
click at [730, 405] on textarea at bounding box center [817, 376] width 344 height 98
paste textarea "5, [PERSON_NAME] close, [PERSON_NAME], Ogun state"
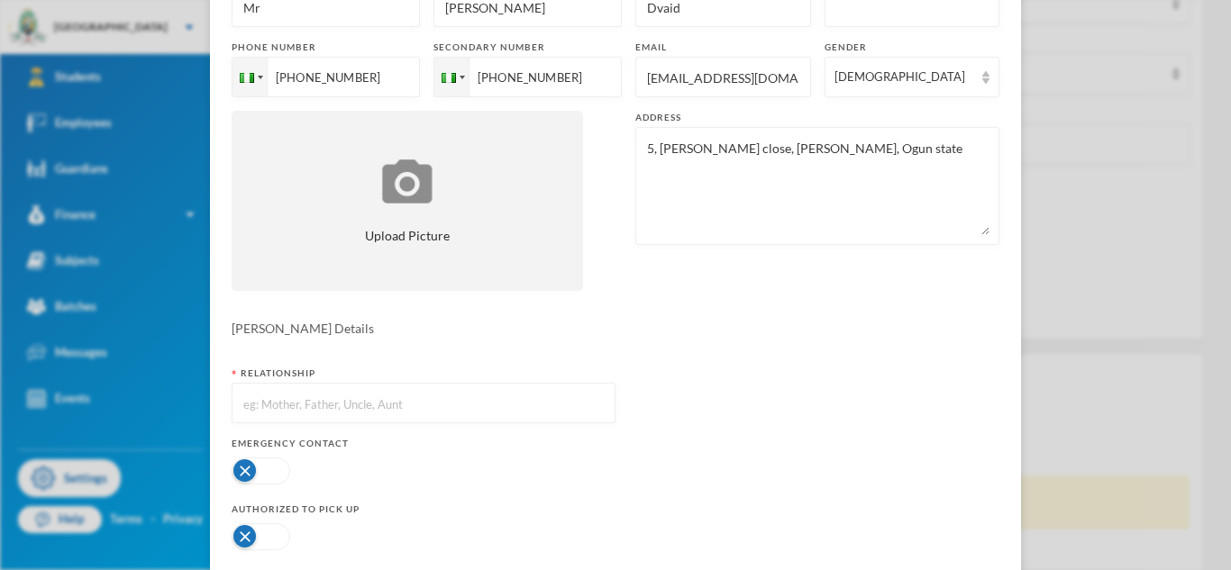
scroll to position [197, 0]
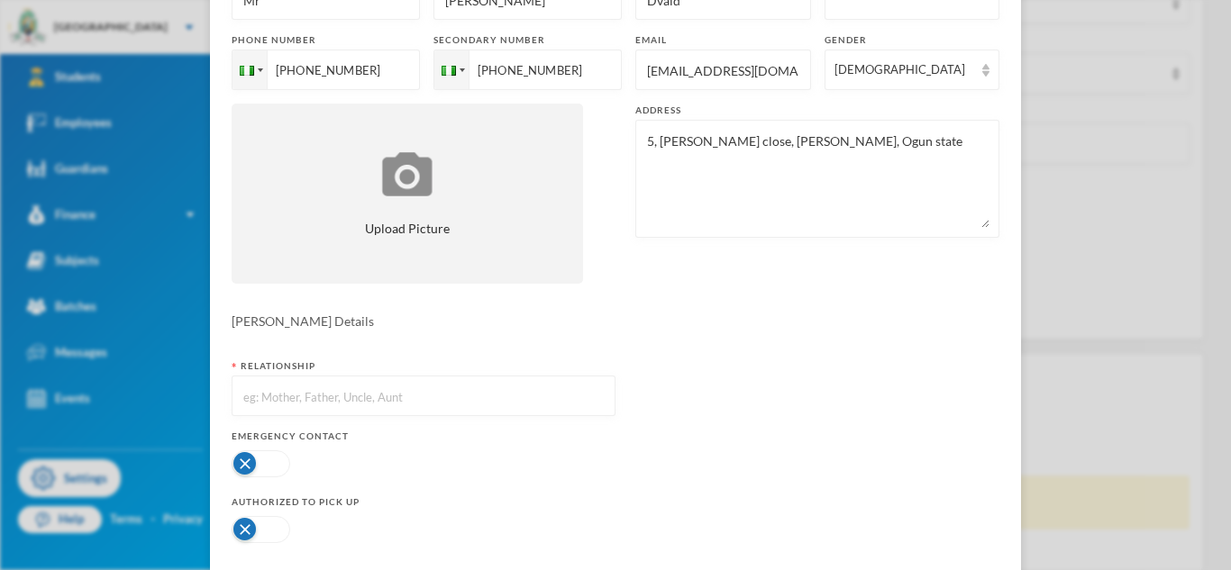
type textarea "5, [PERSON_NAME] close, [PERSON_NAME], Ogun state"
click at [460, 389] on input "text" at bounding box center [423, 397] width 364 height 41
type input "Father"
click at [281, 459] on button "button" at bounding box center [261, 463] width 59 height 27
click at [275, 514] on div at bounding box center [424, 530] width 384 height 36
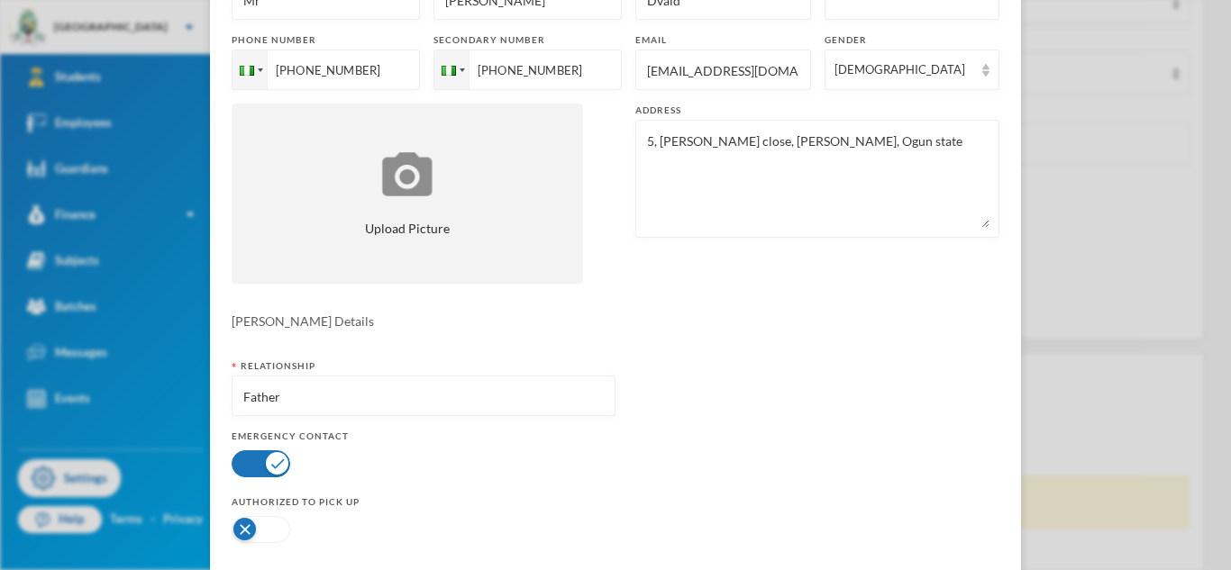
click at [278, 532] on button "button" at bounding box center [261, 529] width 59 height 27
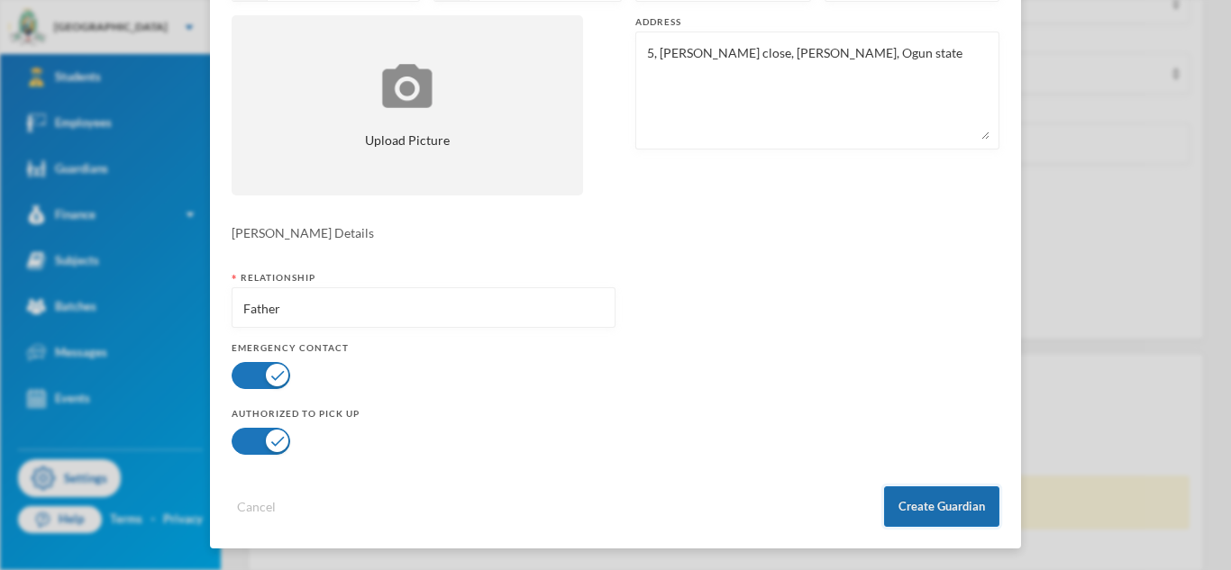
click at [963, 511] on button "Create Guardian" at bounding box center [941, 507] width 115 height 41
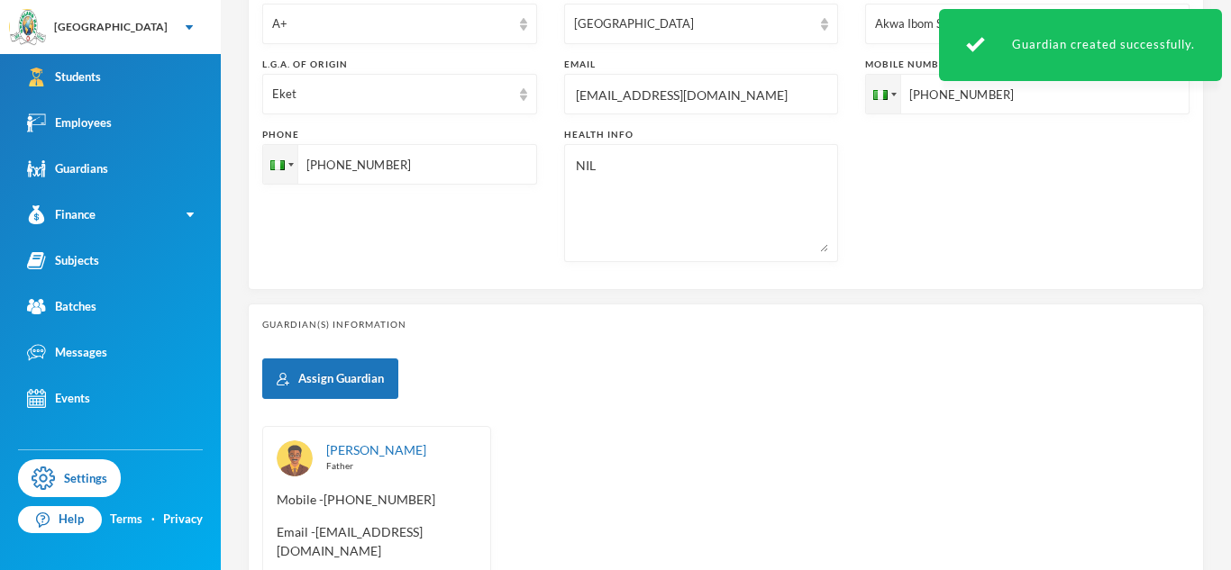
scroll to position [768, 0]
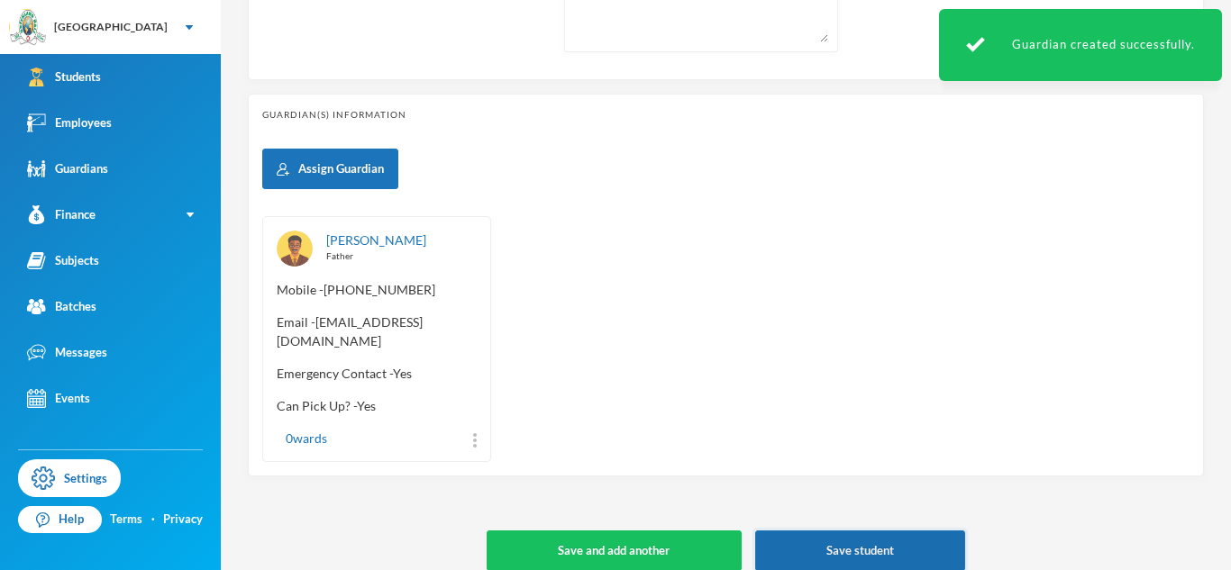
click at [828, 531] on button "Save student" at bounding box center [860, 551] width 210 height 41
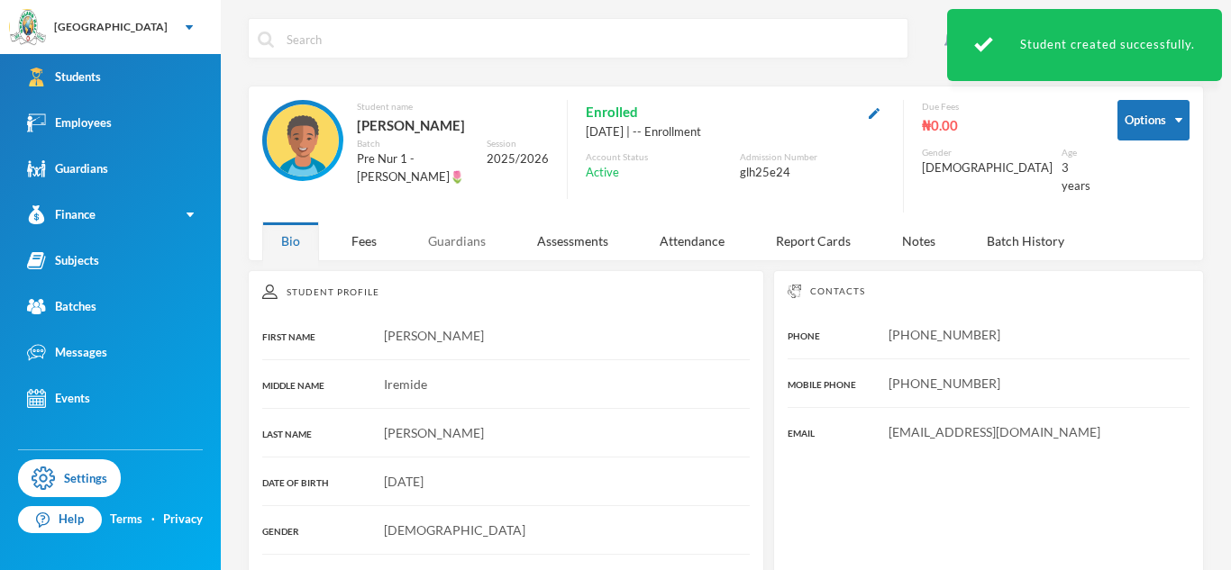
click at [450, 232] on div "Guardians" at bounding box center [456, 241] width 95 height 39
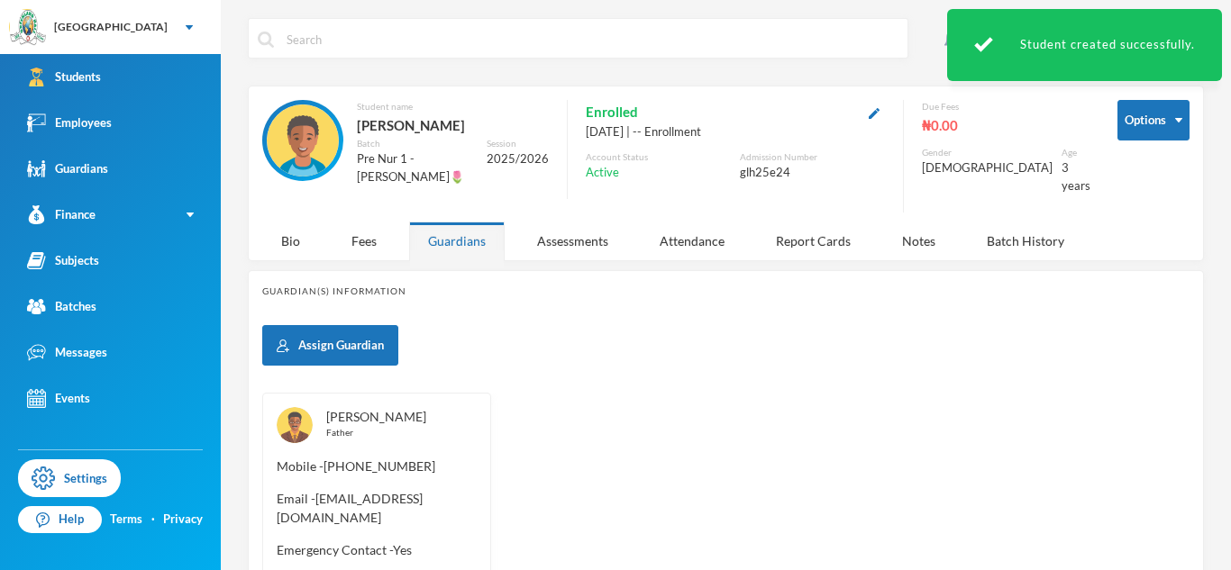
click at [385, 409] on link "[PERSON_NAME]" at bounding box center [376, 416] width 100 height 15
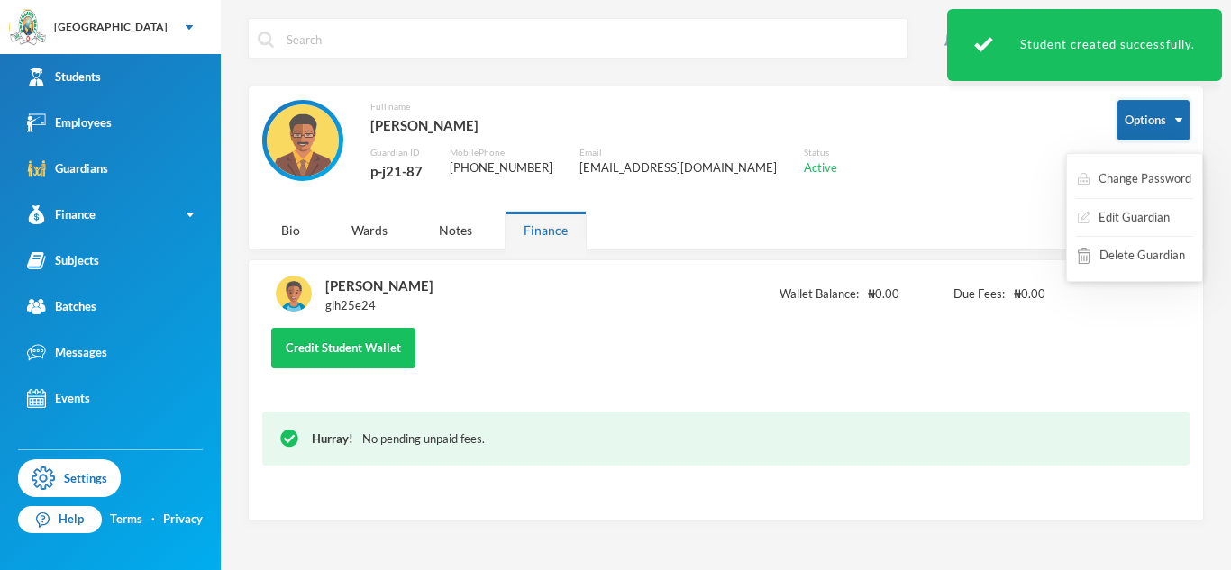
click at [1168, 100] on button "Options" at bounding box center [1153, 120] width 72 height 41
click at [1134, 217] on button "Edit Guardian" at bounding box center [1111, 218] width 95 height 32
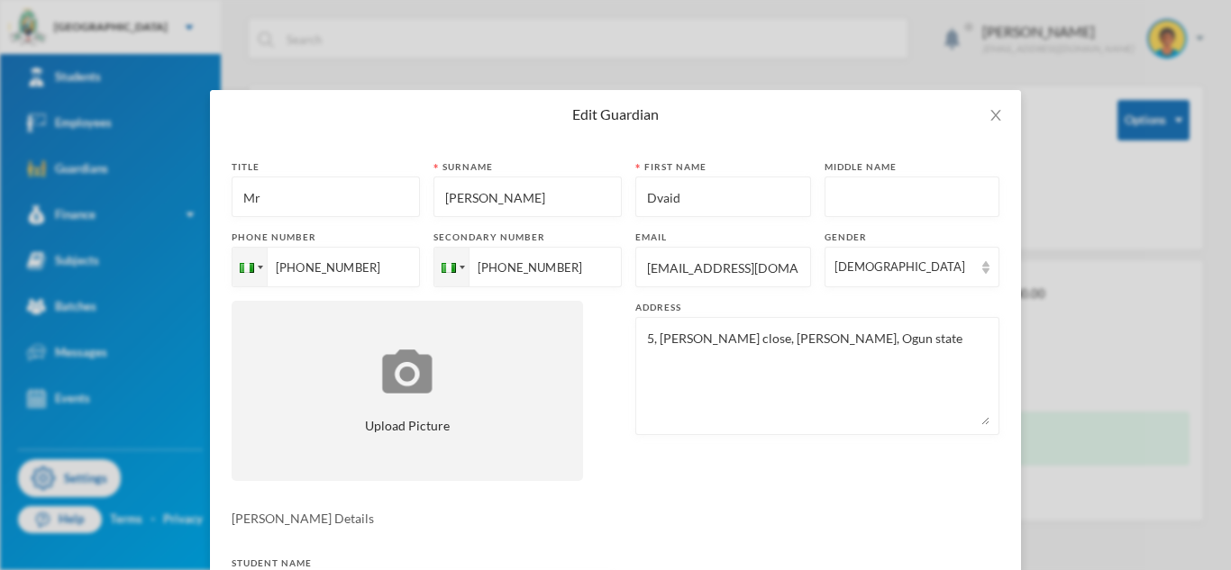
click at [657, 196] on input "Dvaid" at bounding box center [723, 197] width 156 height 41
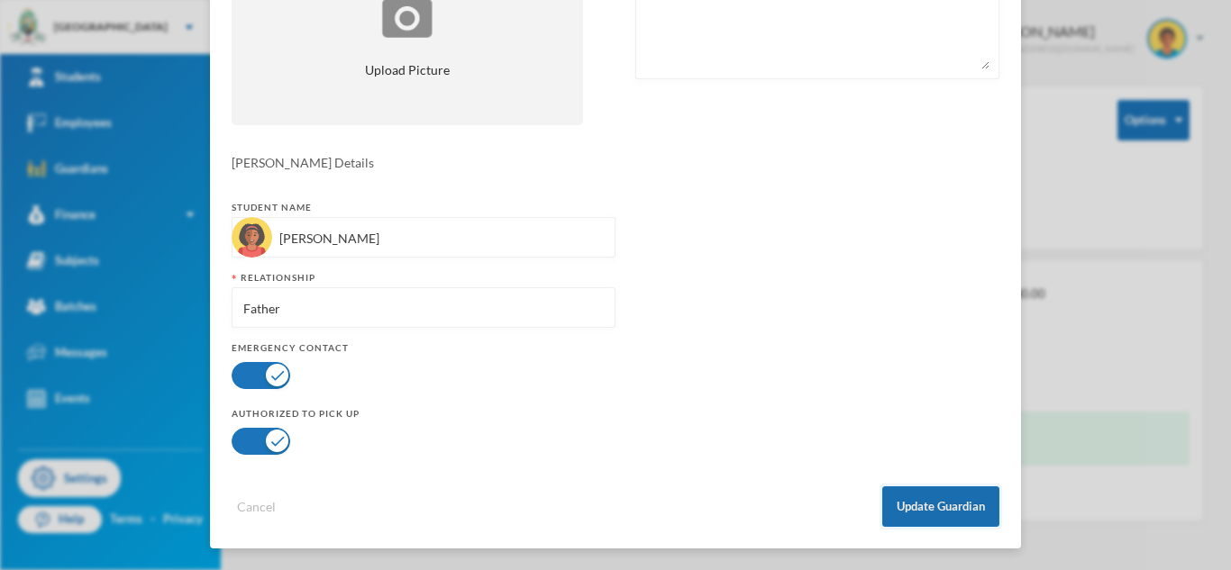
type input "[PERSON_NAME]"
click at [970, 500] on button "Update Guardian" at bounding box center [940, 507] width 117 height 41
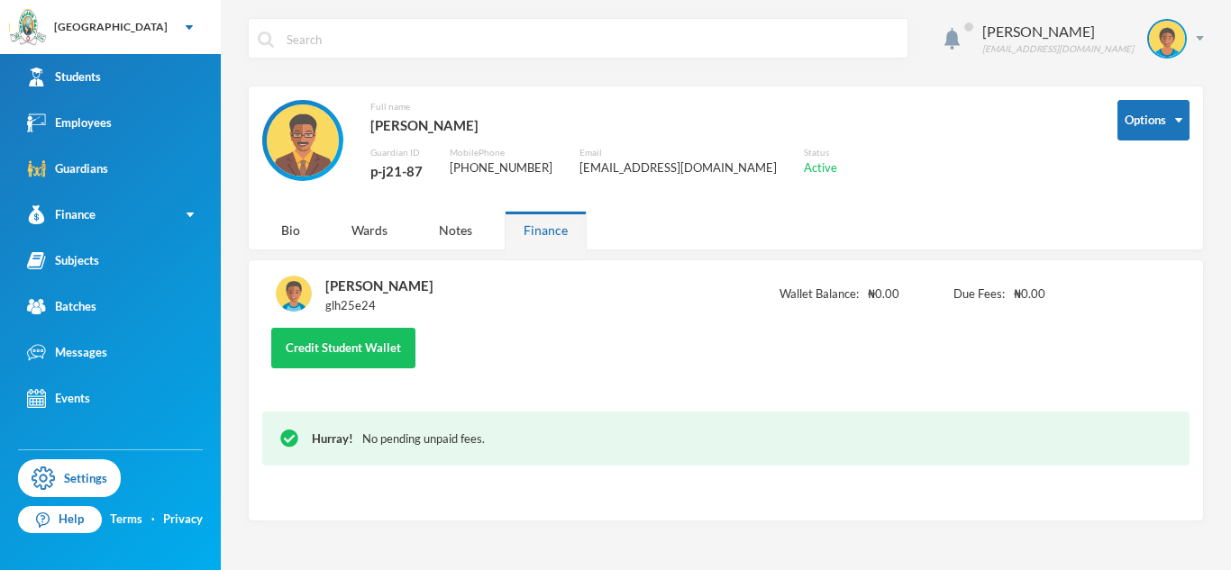
scroll to position [266, 0]
drag, startPoint x: 573, startPoint y: 164, endPoint x: 711, endPoint y: 169, distance: 137.9
click at [711, 169] on div "Full name [PERSON_NAME] Guardian ID p-j21-87 Mobile Phone [PHONE_NUMBER] Email …" at bounding box center [676, 151] width 828 height 102
copy div "[EMAIL_ADDRESS][DOMAIN_NAME]"
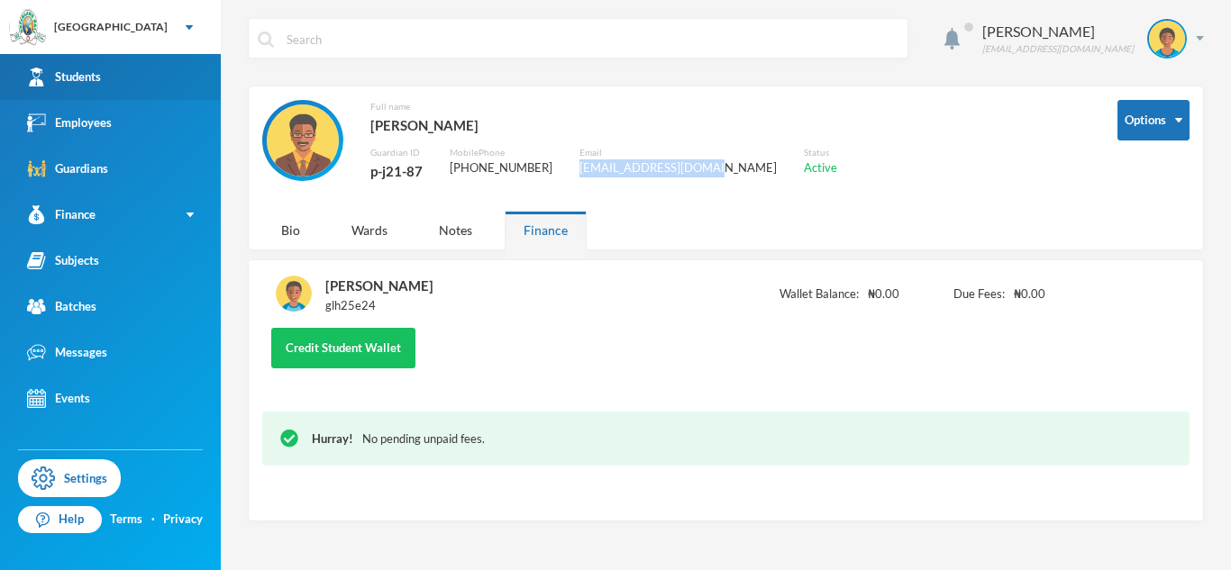
click at [146, 96] on link "Students" at bounding box center [110, 77] width 221 height 46
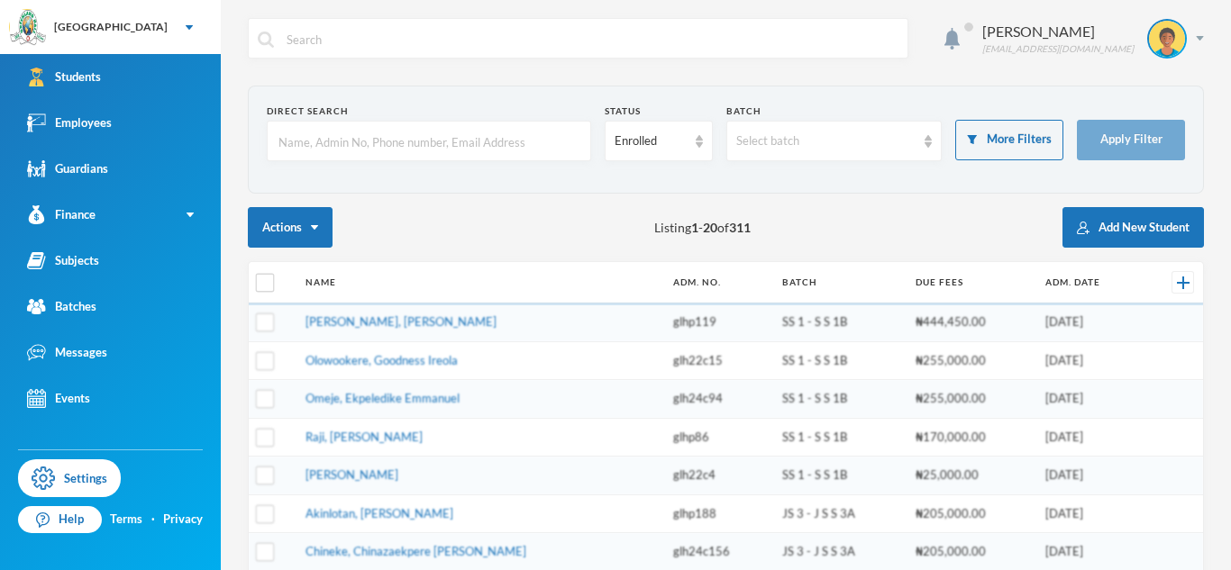
click at [397, 153] on input "text" at bounding box center [429, 142] width 305 height 41
click at [453, 149] on input "text" at bounding box center [429, 142] width 305 height 41
type input "Adeyemi"
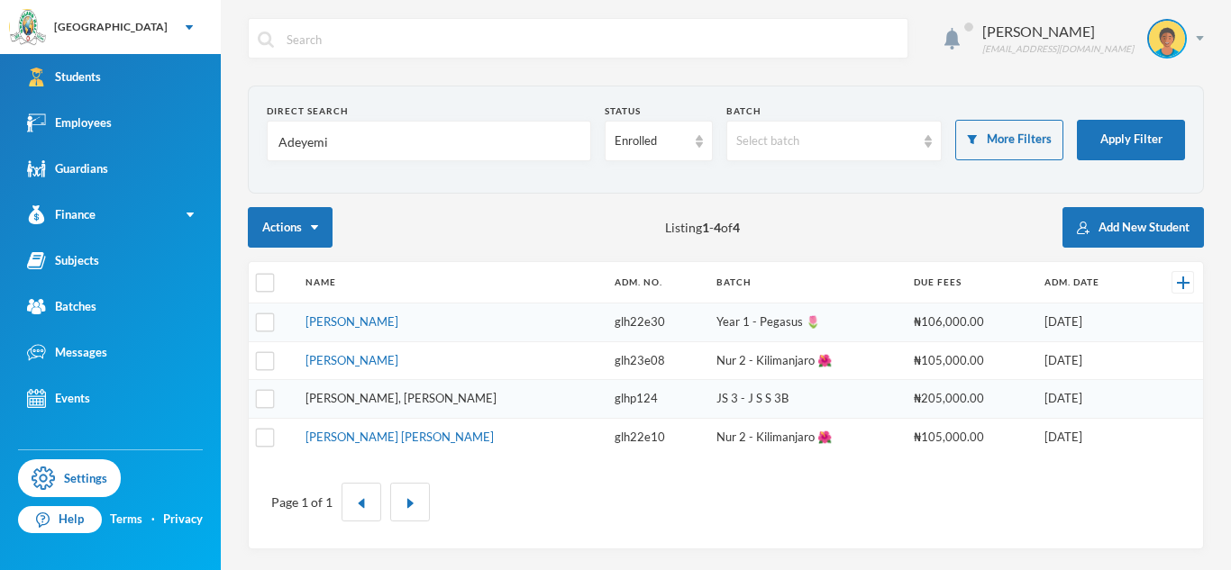
click at [405, 399] on link "[PERSON_NAME], [PERSON_NAME]" at bounding box center [400, 398] width 191 height 14
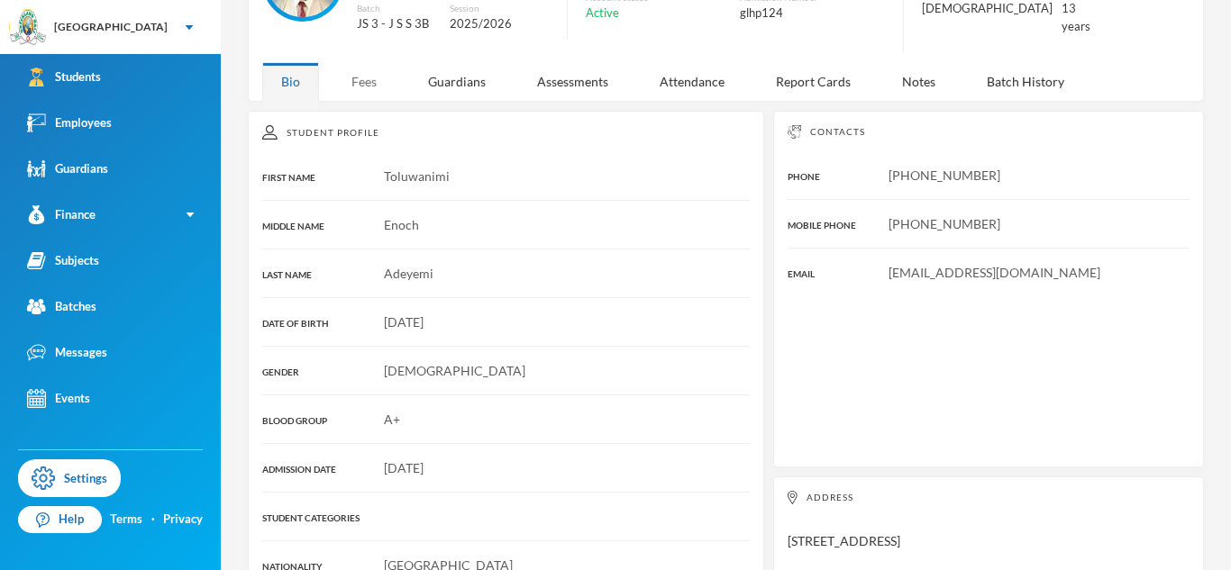
click at [362, 64] on div "Fees" at bounding box center [363, 81] width 63 height 39
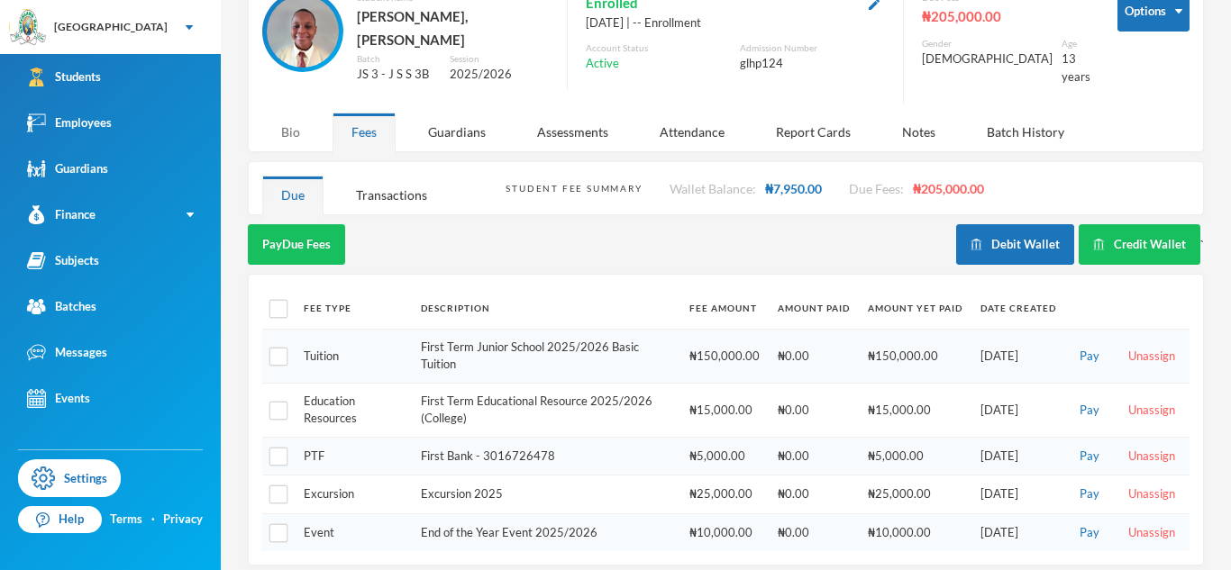
click at [290, 120] on div "Bio" at bounding box center [290, 132] width 57 height 39
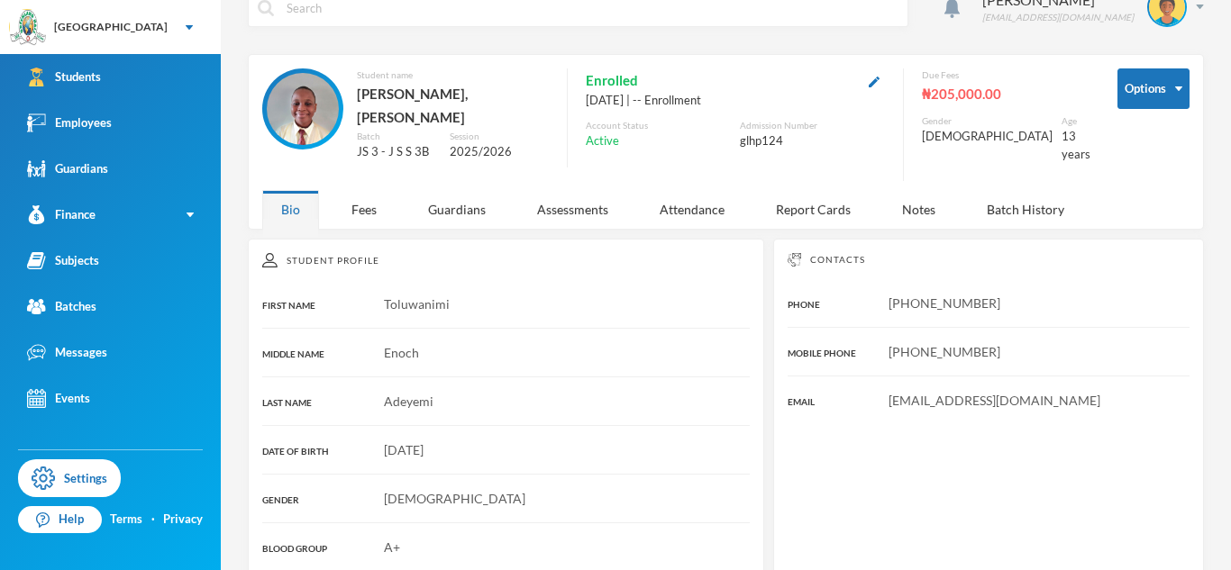
scroll to position [0, 0]
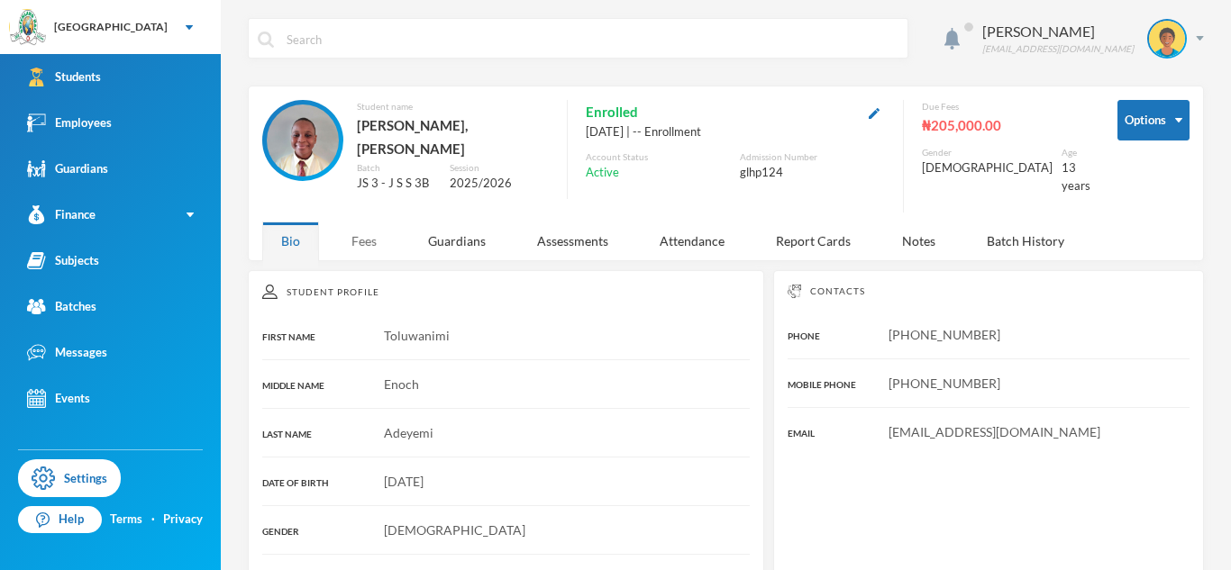
click at [366, 227] on div "Fees" at bounding box center [363, 241] width 63 height 39
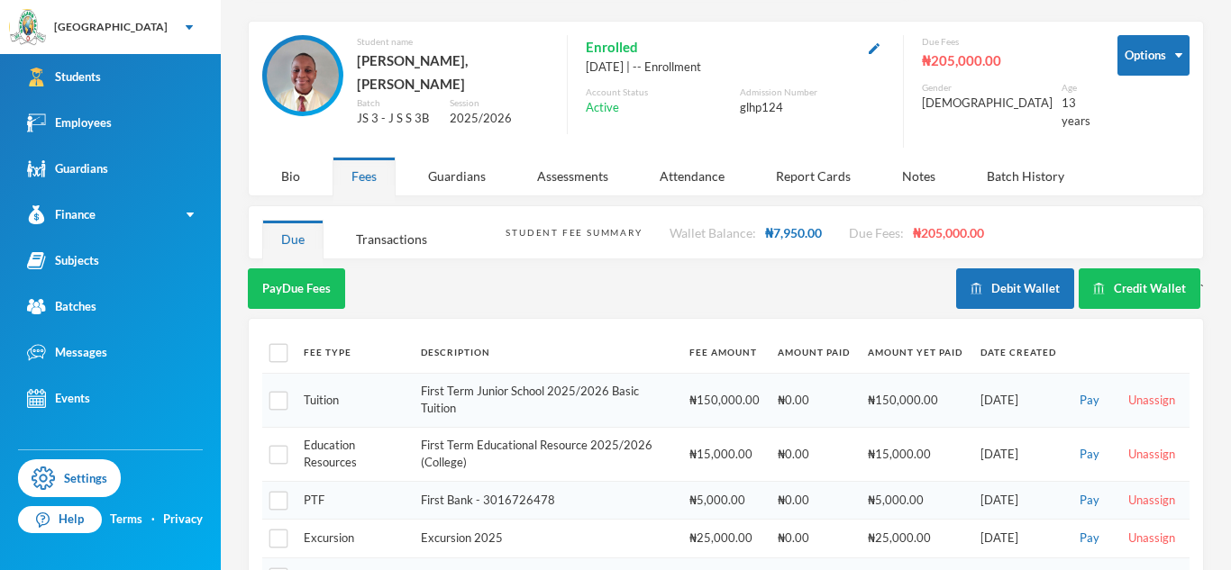
scroll to position [68, 0]
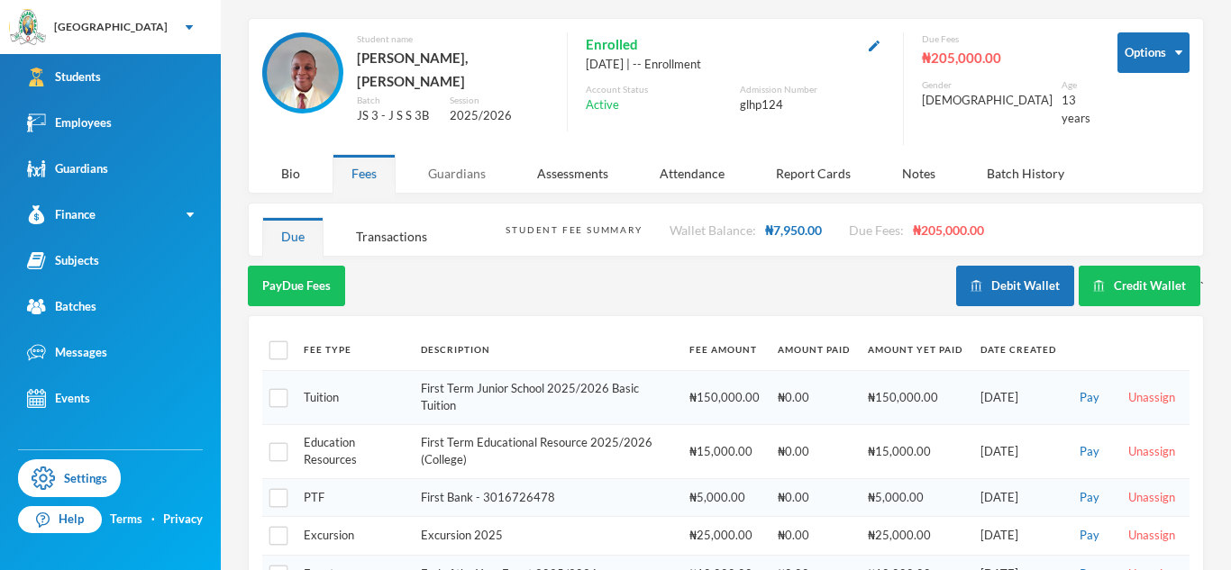
click at [464, 172] on div "Guardians" at bounding box center [456, 173] width 95 height 39
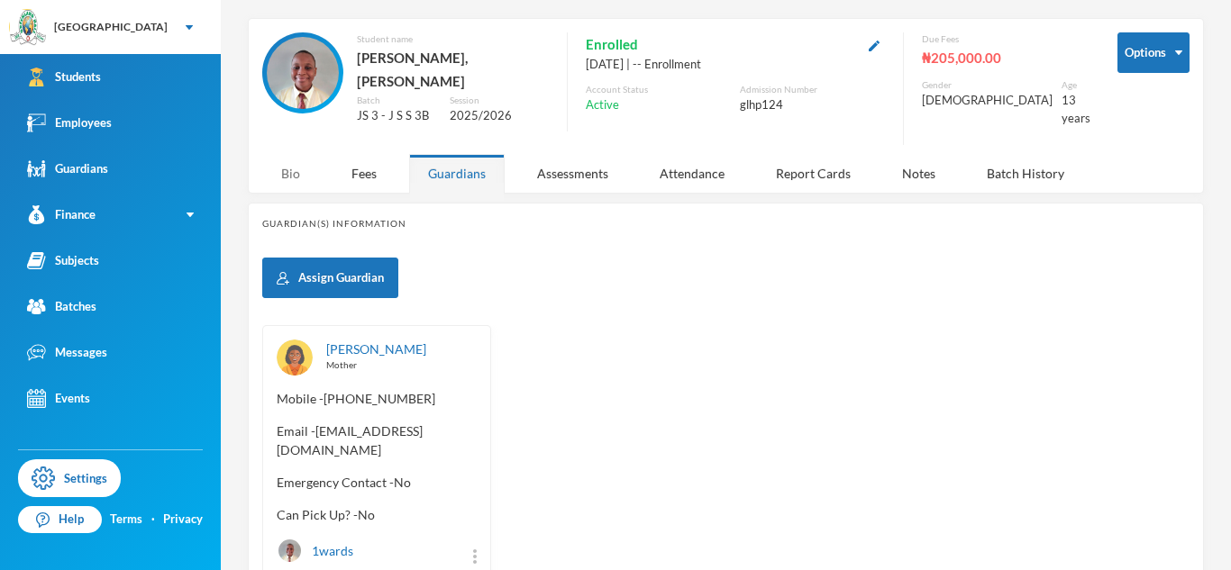
click at [284, 161] on div "Bio" at bounding box center [290, 173] width 57 height 39
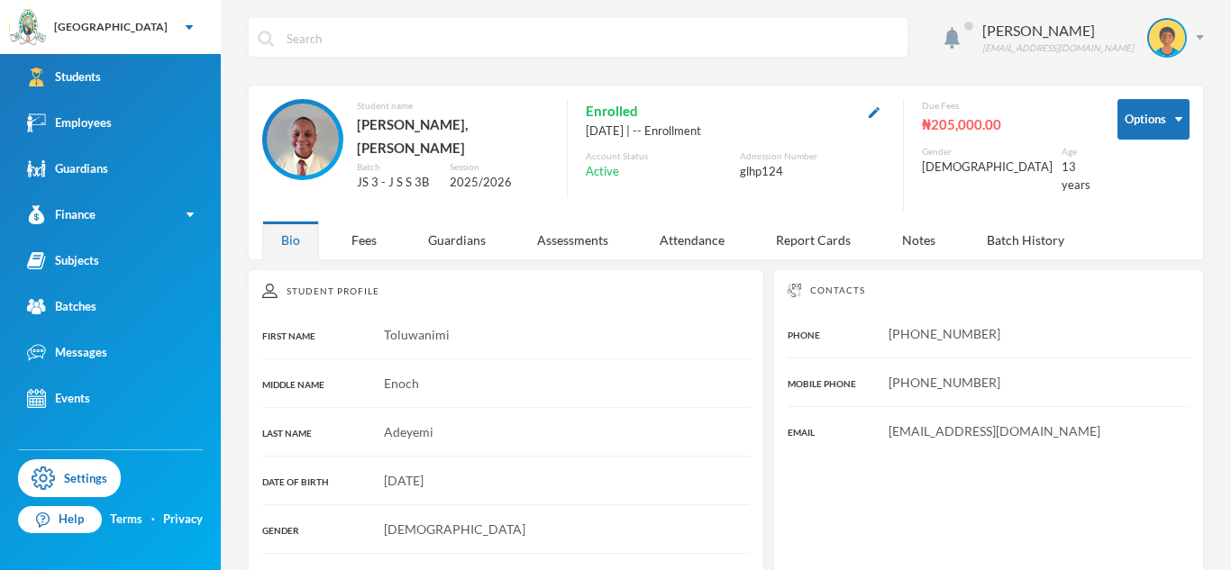
scroll to position [0, 0]
click at [450, 241] on div "Guardians" at bounding box center [456, 241] width 95 height 39
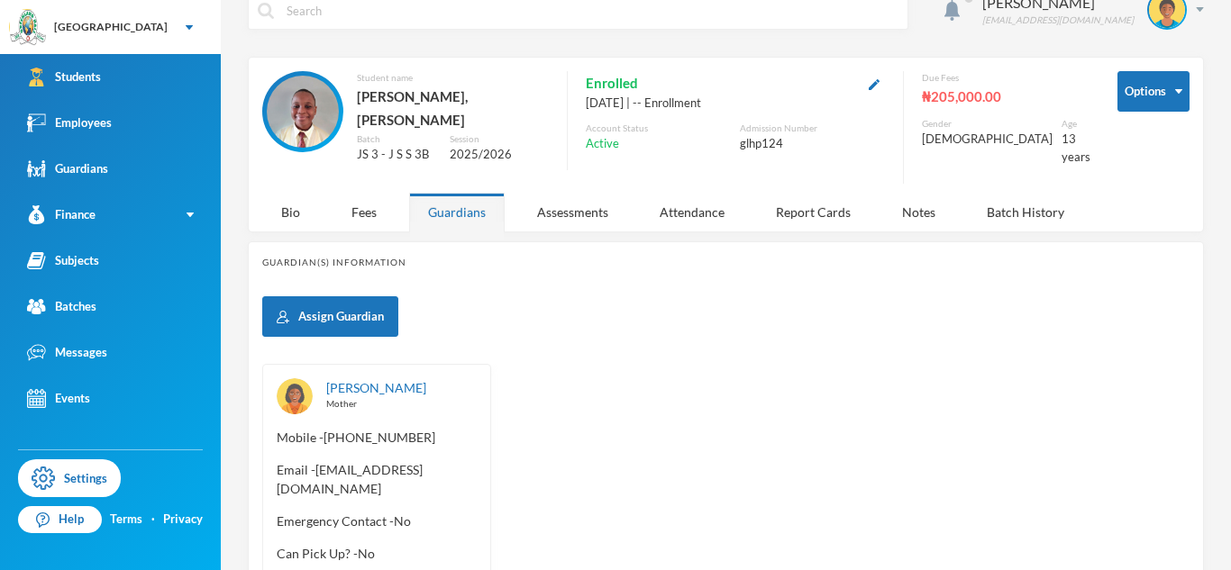
scroll to position [49, 0]
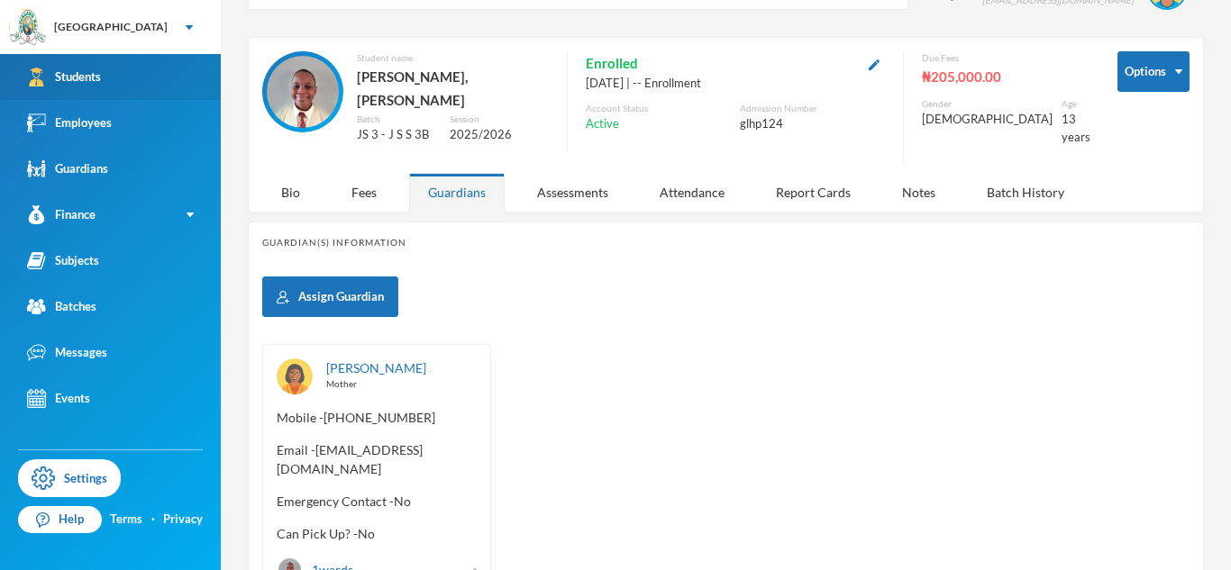
click at [152, 86] on link "Students" at bounding box center [110, 77] width 221 height 46
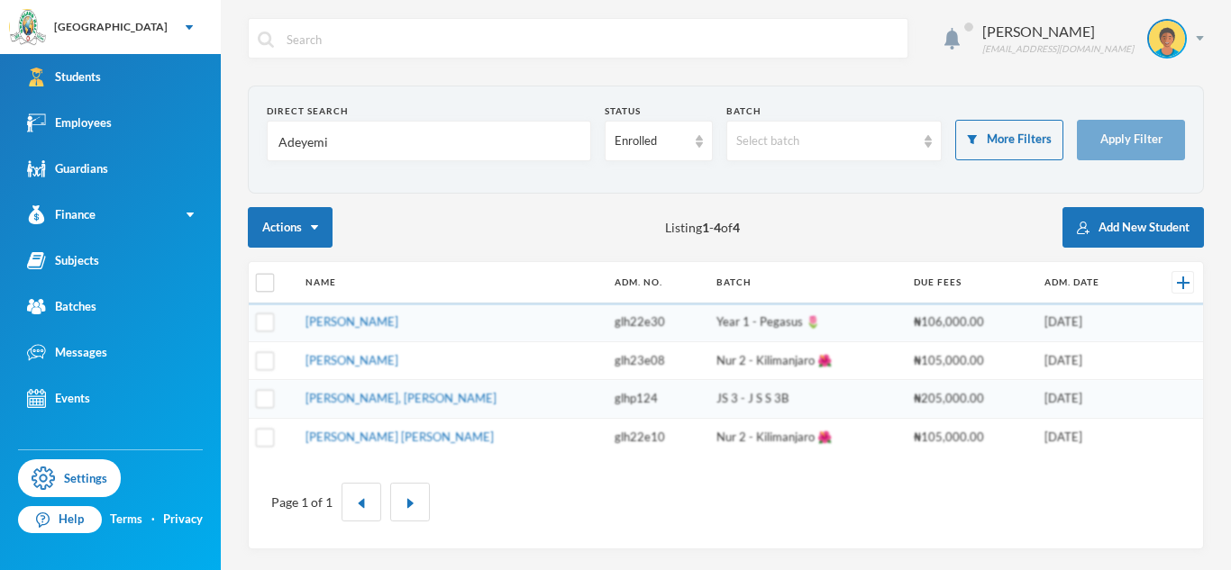
click at [306, 148] on input "Adeyemi" at bounding box center [429, 142] width 305 height 41
type input "Aina"
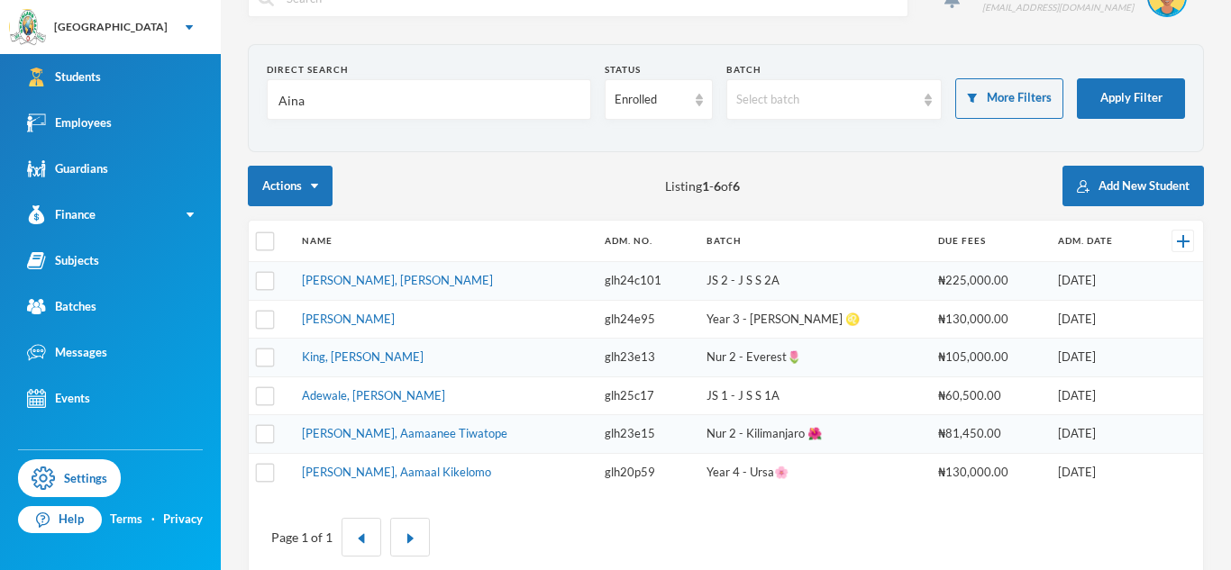
scroll to position [48, 0]
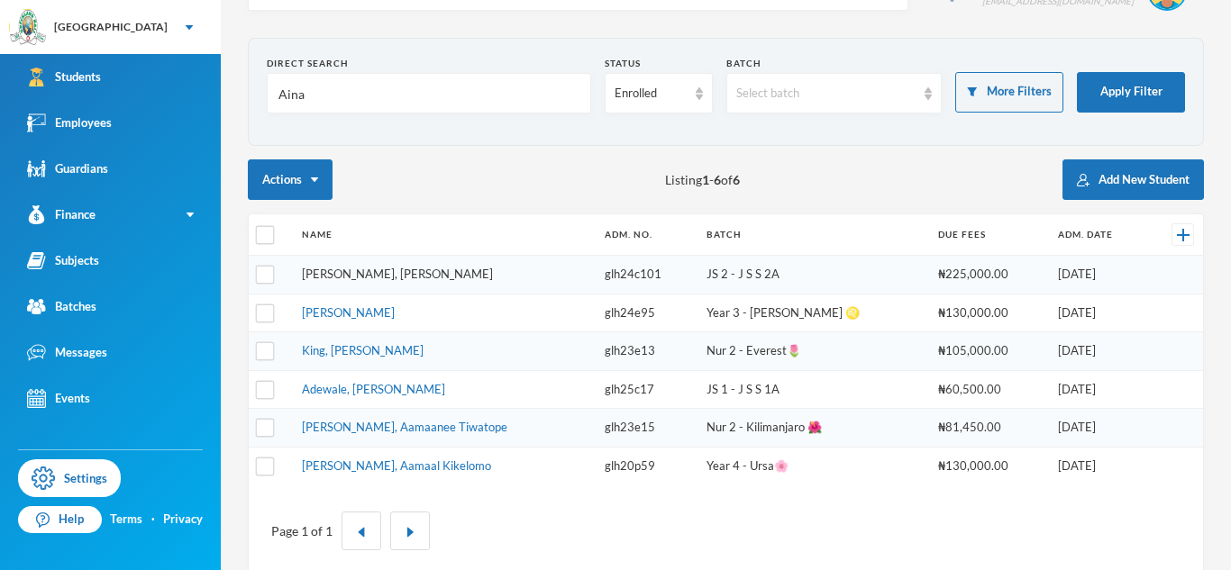
click at [404, 271] on link "[PERSON_NAME], [PERSON_NAME]" at bounding box center [397, 274] width 191 height 14
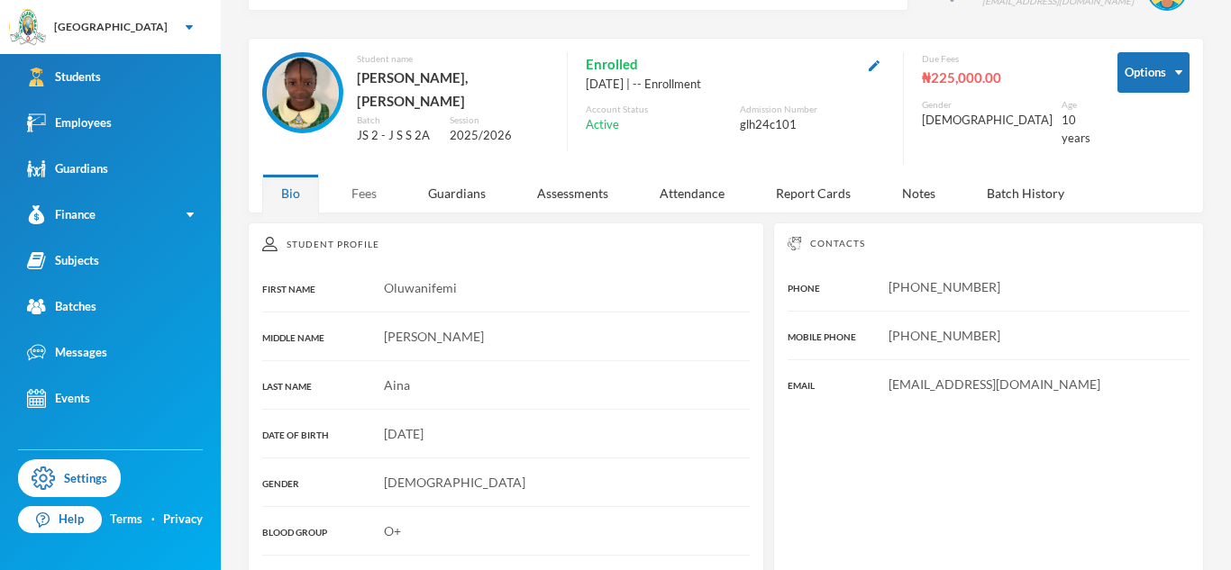
click at [378, 181] on div "Fees" at bounding box center [363, 193] width 63 height 39
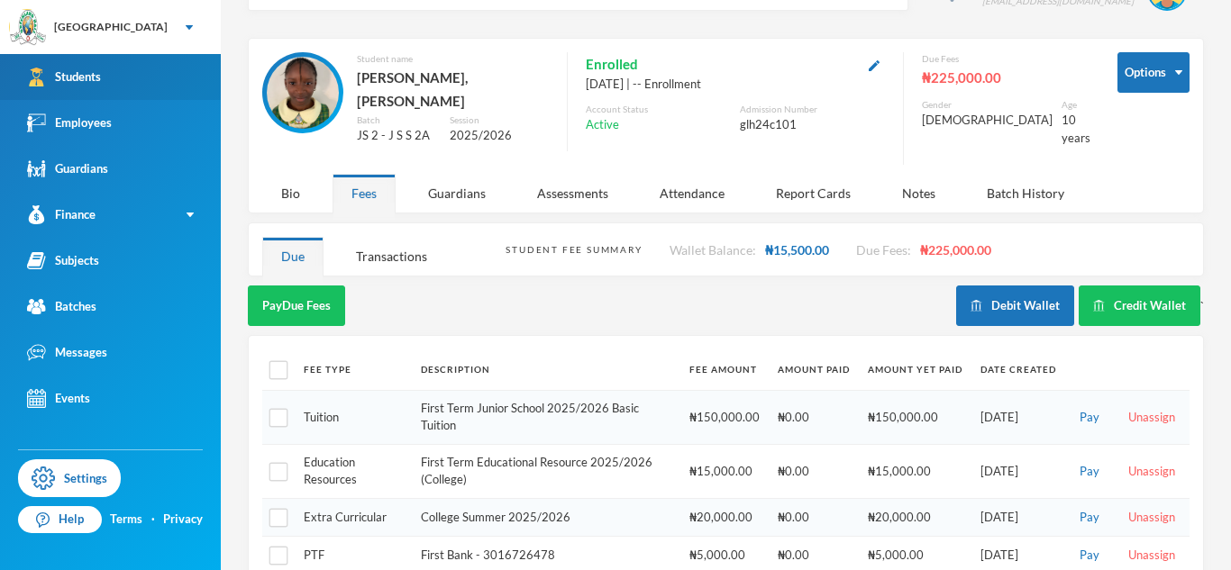
click at [111, 86] on link "Students" at bounding box center [110, 77] width 221 height 46
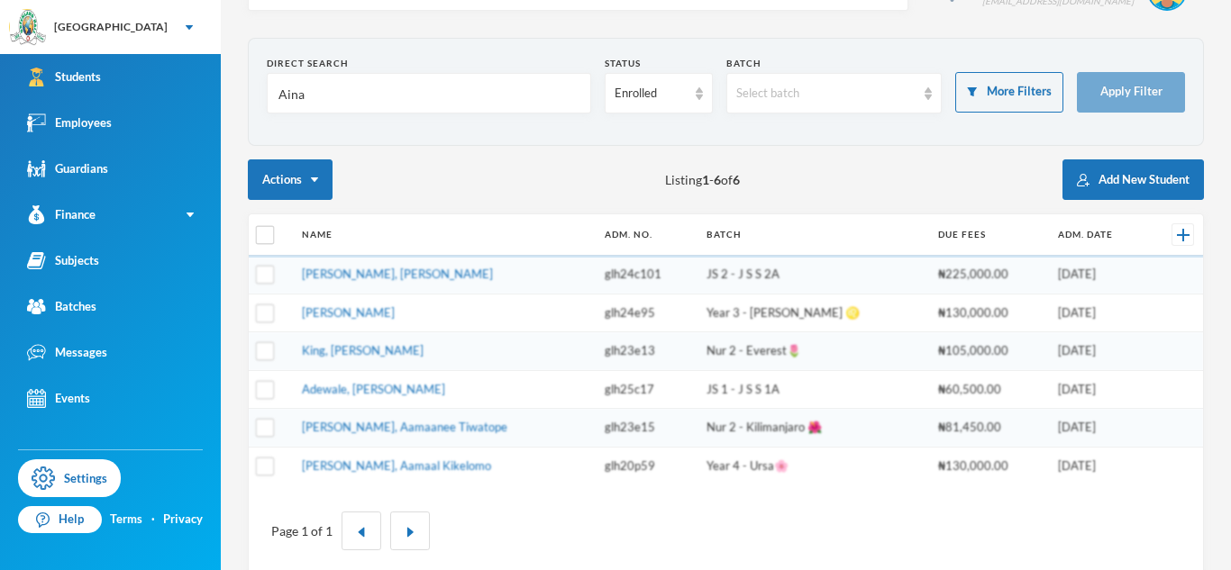
click at [291, 99] on input "Aina" at bounding box center [429, 94] width 305 height 41
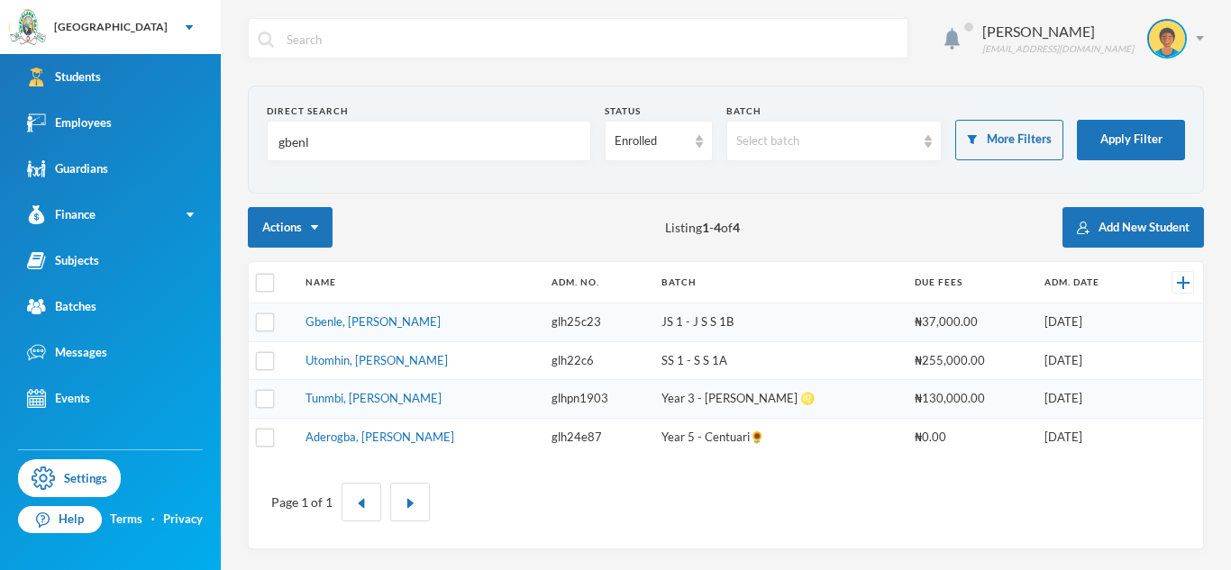
type input "gbenle"
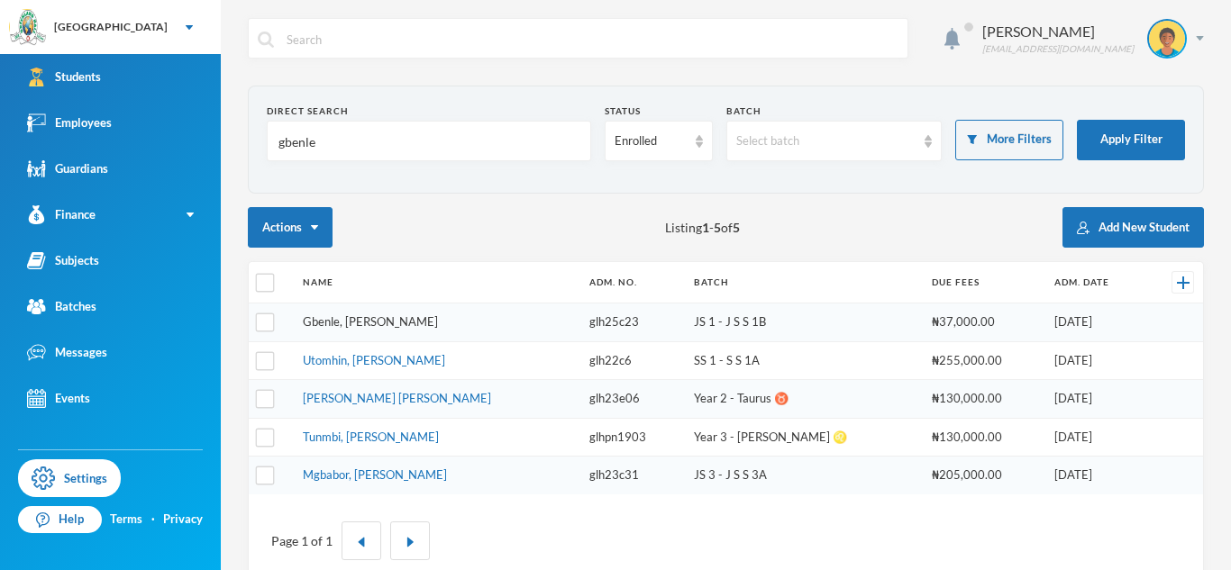
click at [413, 319] on link "Gbenle, [PERSON_NAME]" at bounding box center [370, 321] width 135 height 14
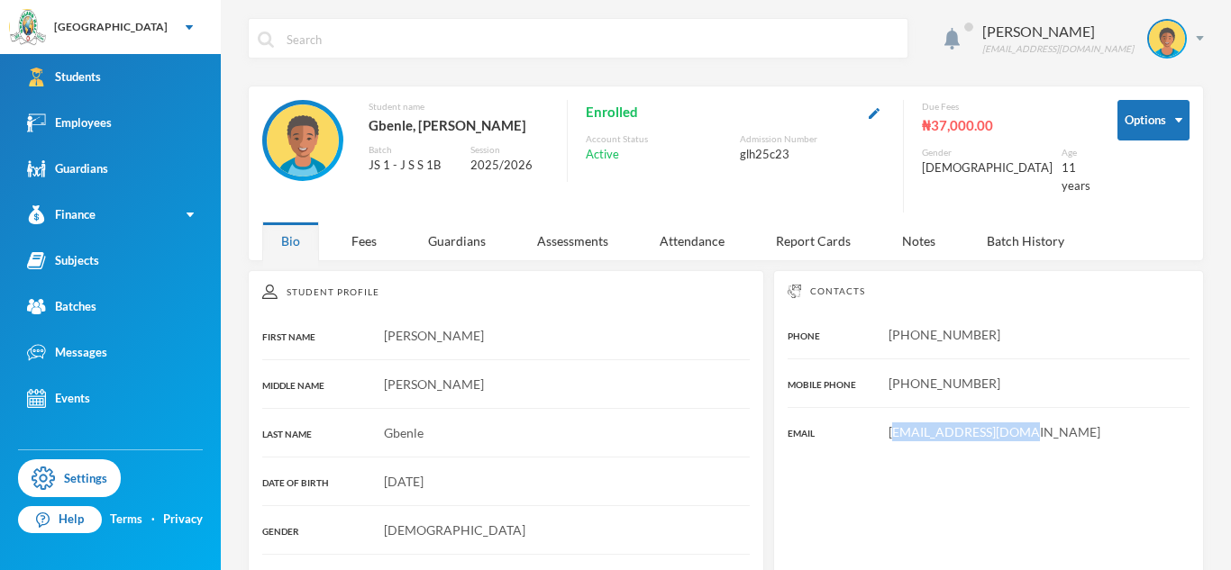
drag, startPoint x: 893, startPoint y: 418, endPoint x: 1114, endPoint y: 421, distance: 220.7
click at [1114, 423] on div "[EMAIL_ADDRESS][DOMAIN_NAME]" at bounding box center [988, 432] width 402 height 19
click at [1073, 423] on div "[EMAIL_ADDRESS][DOMAIN_NAME]" at bounding box center [988, 432] width 402 height 19
drag, startPoint x: 1012, startPoint y: 417, endPoint x: 874, endPoint y: 424, distance: 138.0
click at [874, 424] on div "[EMAIL_ADDRESS][DOMAIN_NAME]" at bounding box center [988, 432] width 402 height 19
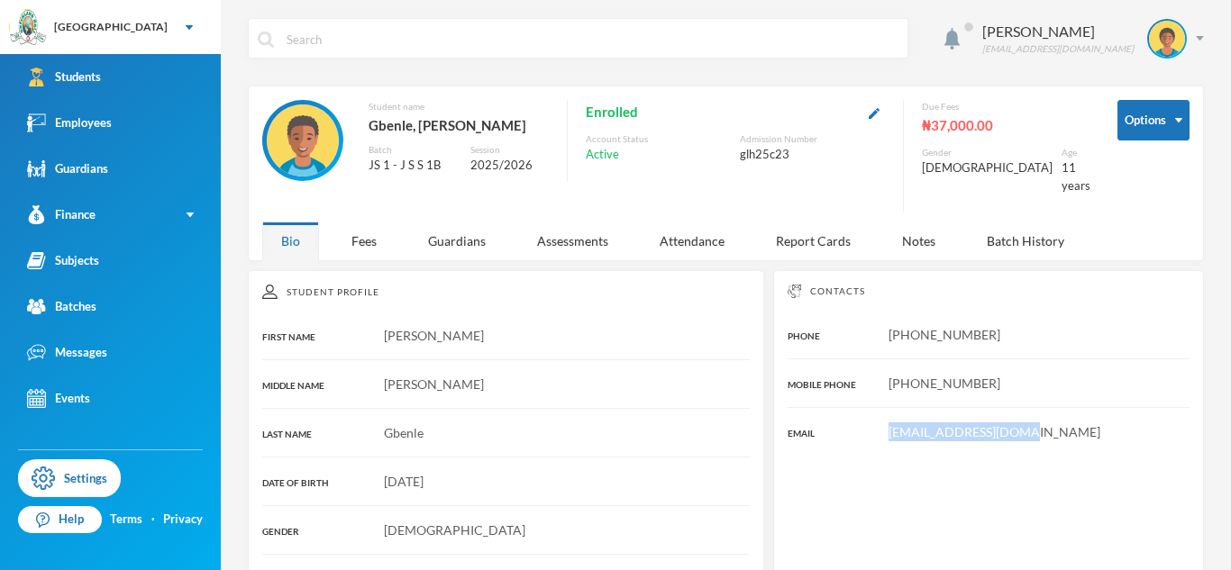
copy span "[EMAIL_ADDRESS][DOMAIN_NAME]"
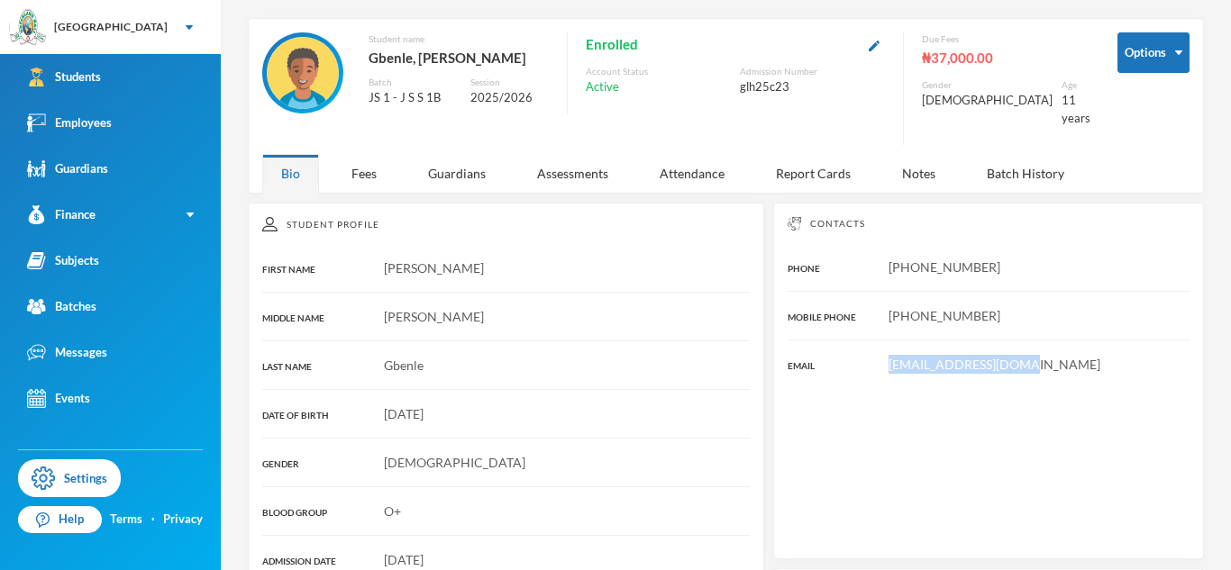
scroll to position [81, 0]
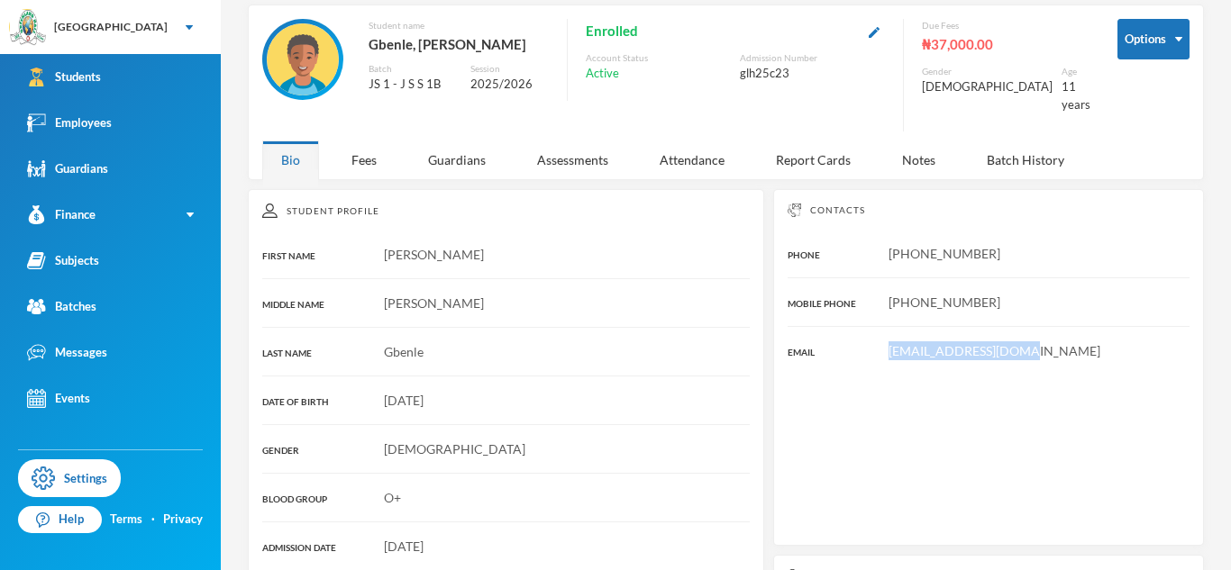
drag, startPoint x: 996, startPoint y: 241, endPoint x: 878, endPoint y: 231, distance: 119.3
click at [878, 244] on div "[PHONE_NUMBER]" at bounding box center [988, 253] width 402 height 19
copy span "[PHONE_NUMBER]"
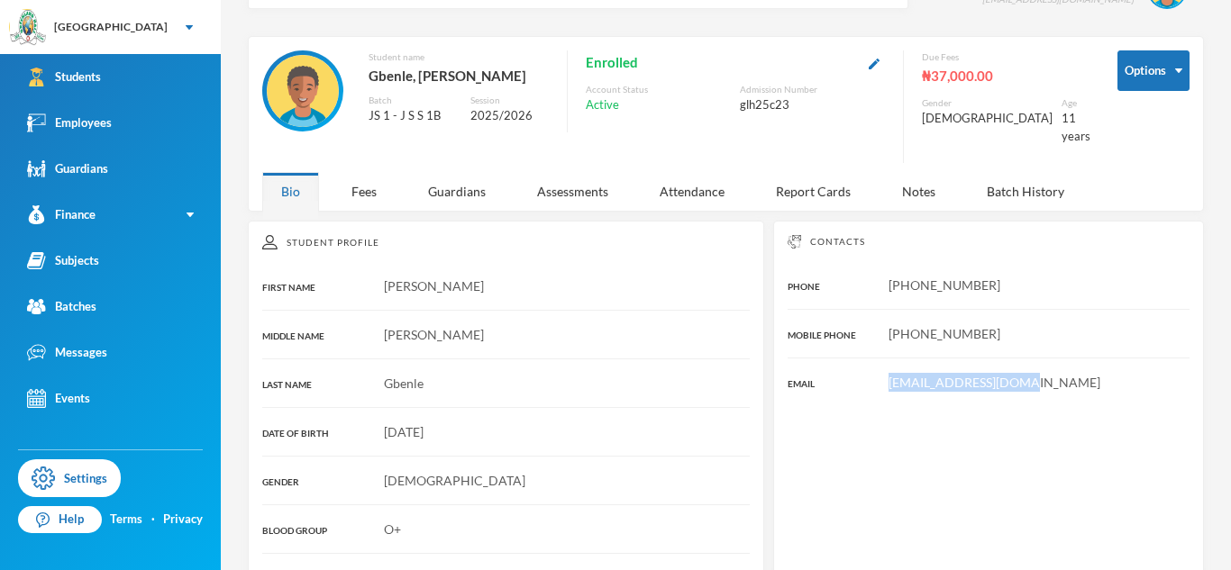
scroll to position [41, 0]
